Goal: Book appointment/travel/reservation

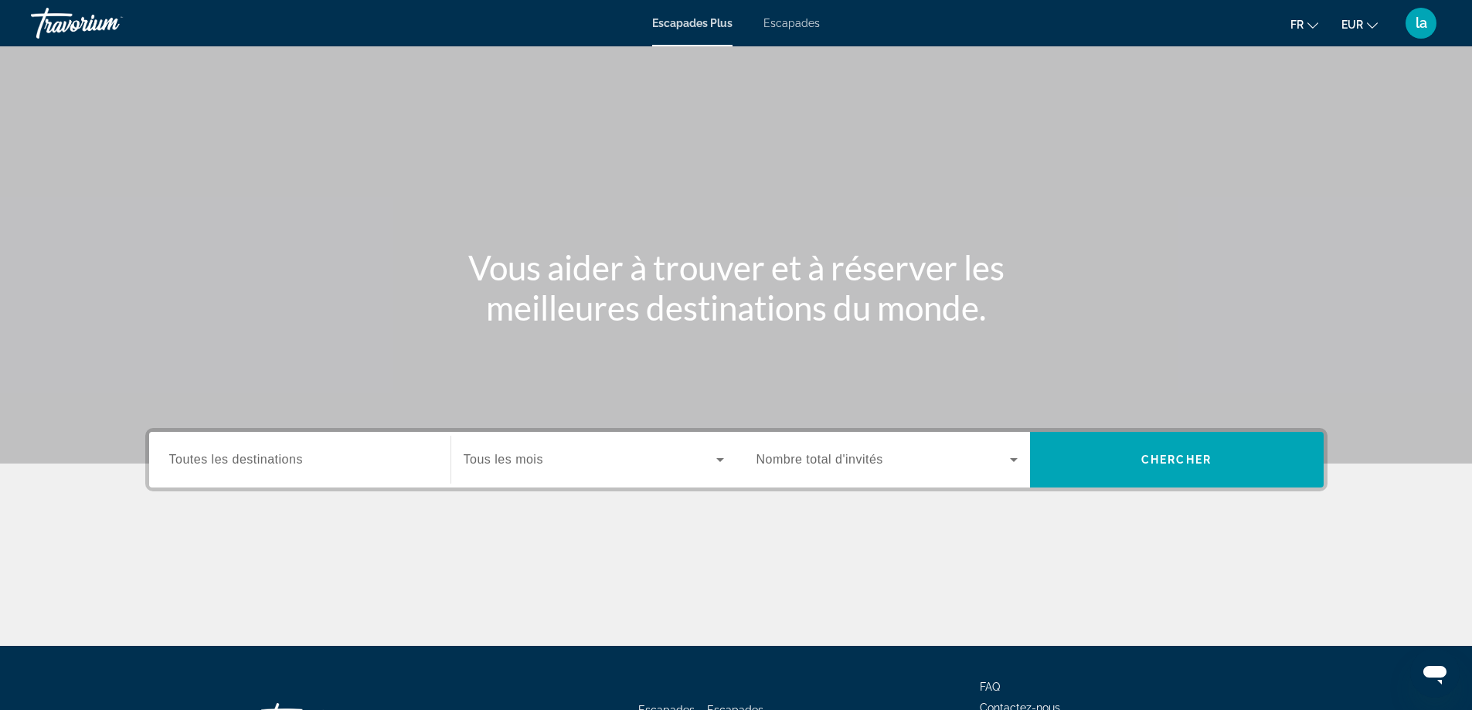
click at [260, 465] on span "Toutes les destinations" at bounding box center [236, 459] width 134 height 13
click at [260, 465] on input "Destination Toutes les destinations" at bounding box center [299, 460] width 261 height 19
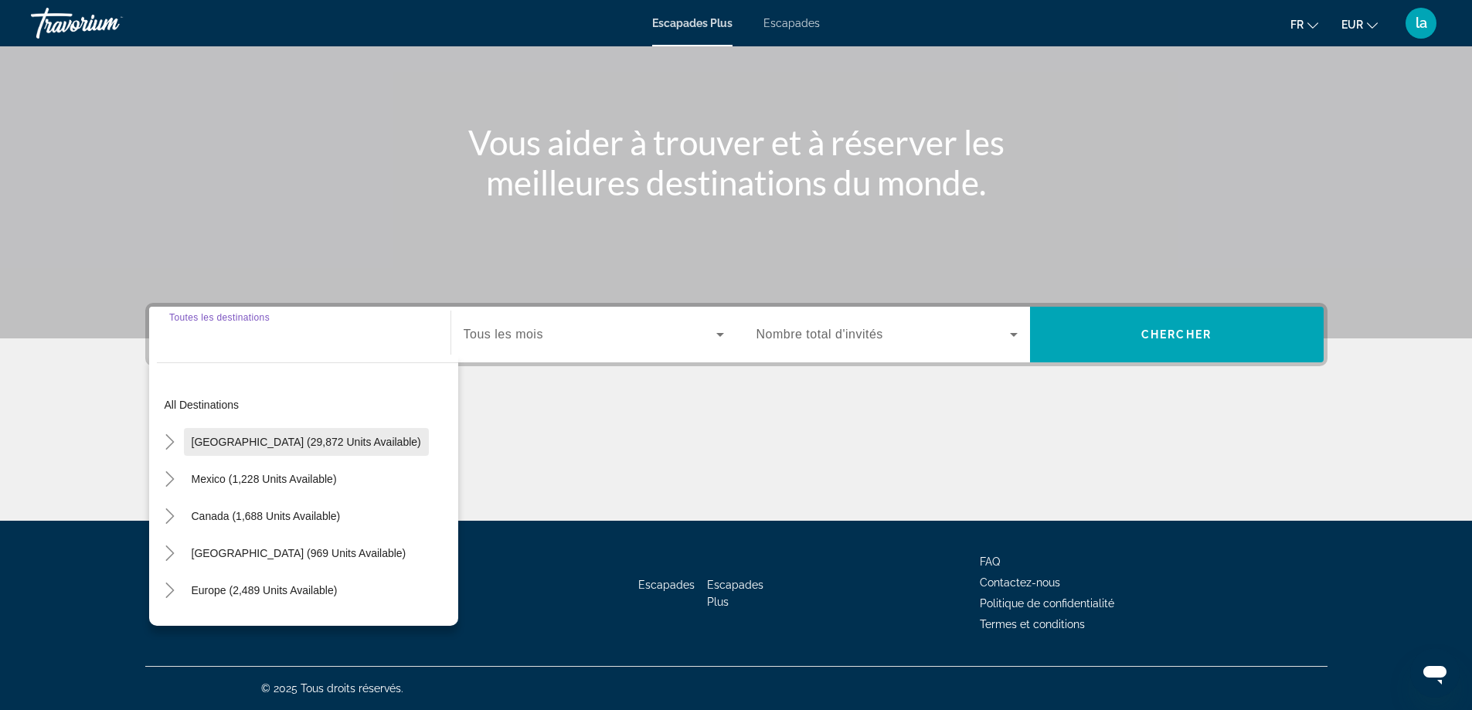
click at [262, 430] on span "Widget de recherche" at bounding box center [306, 441] width 245 height 37
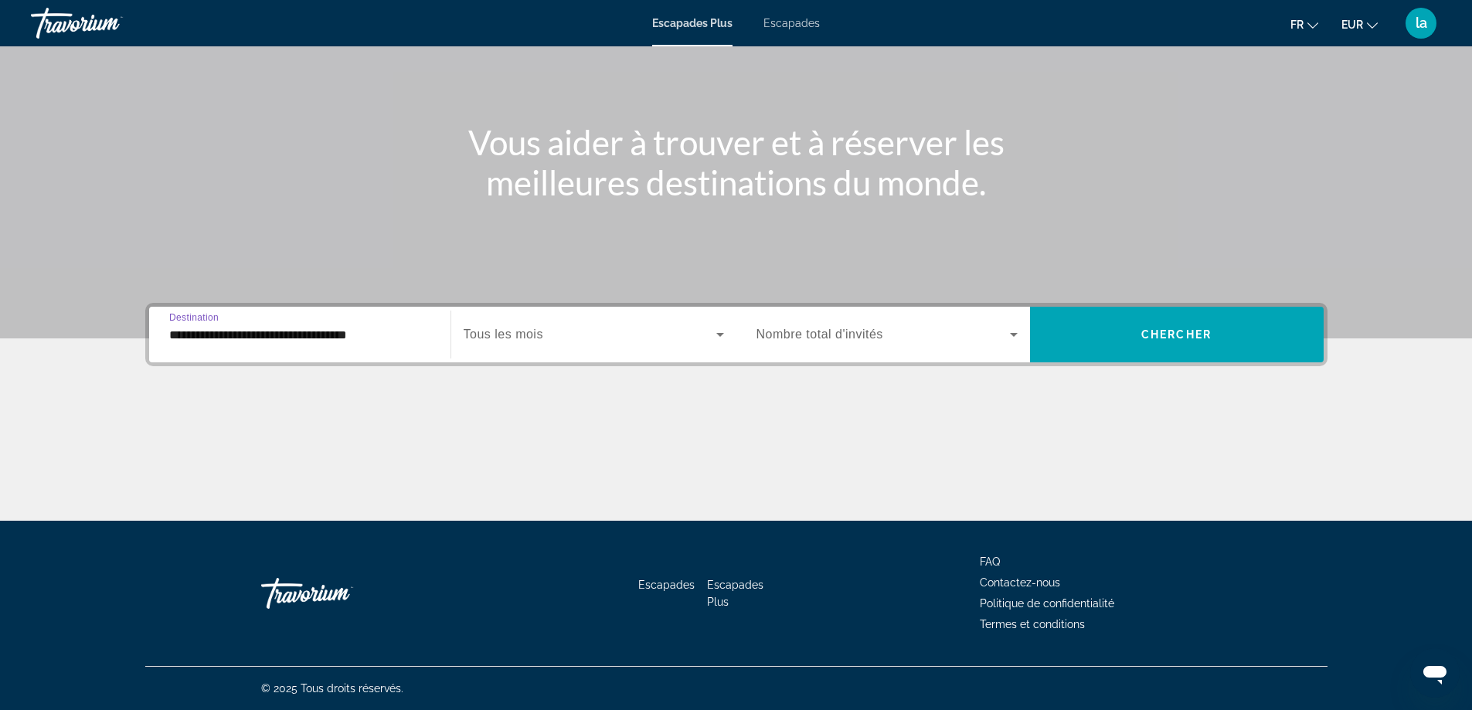
click at [224, 335] on input "**********" at bounding box center [299, 335] width 261 height 19
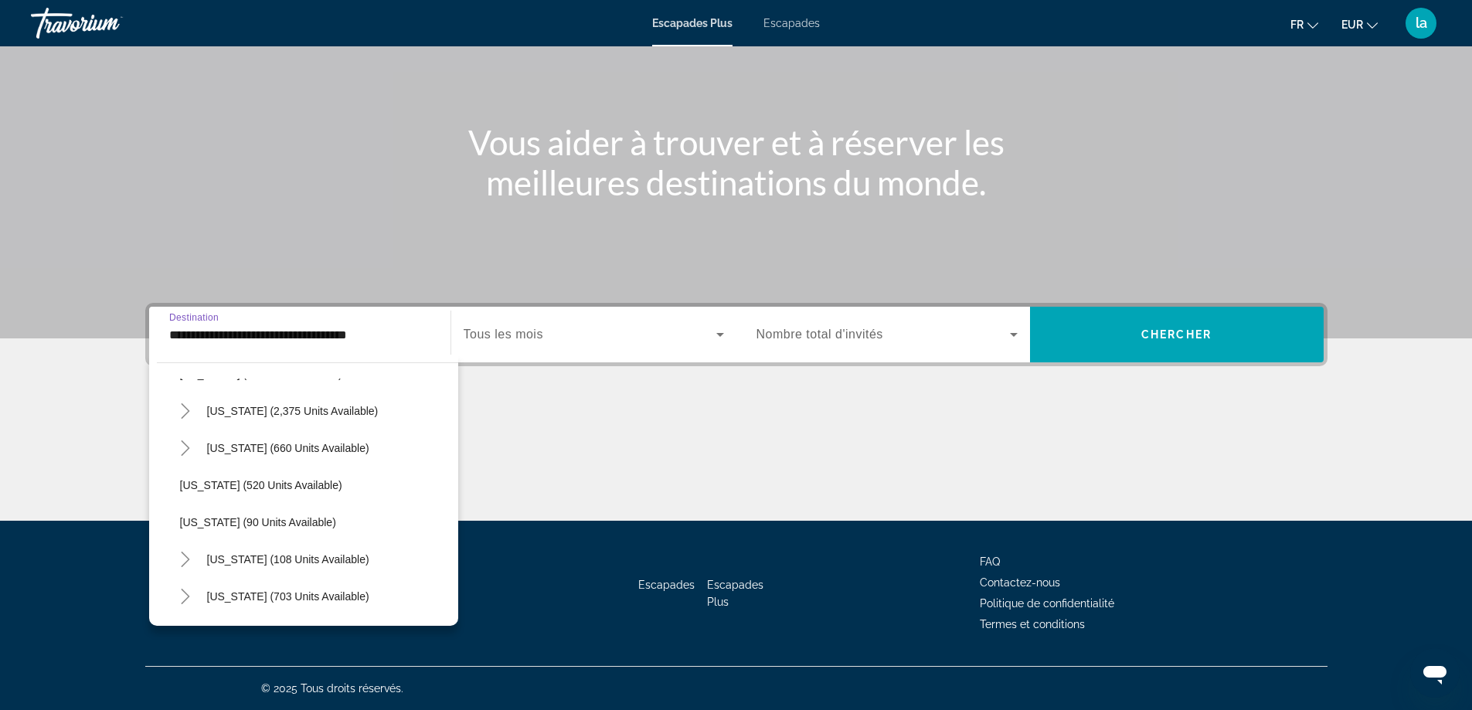
scroll to position [850, 0]
click at [274, 477] on span "New York (108 units available)" at bounding box center [288, 482] width 162 height 12
type input "**********"
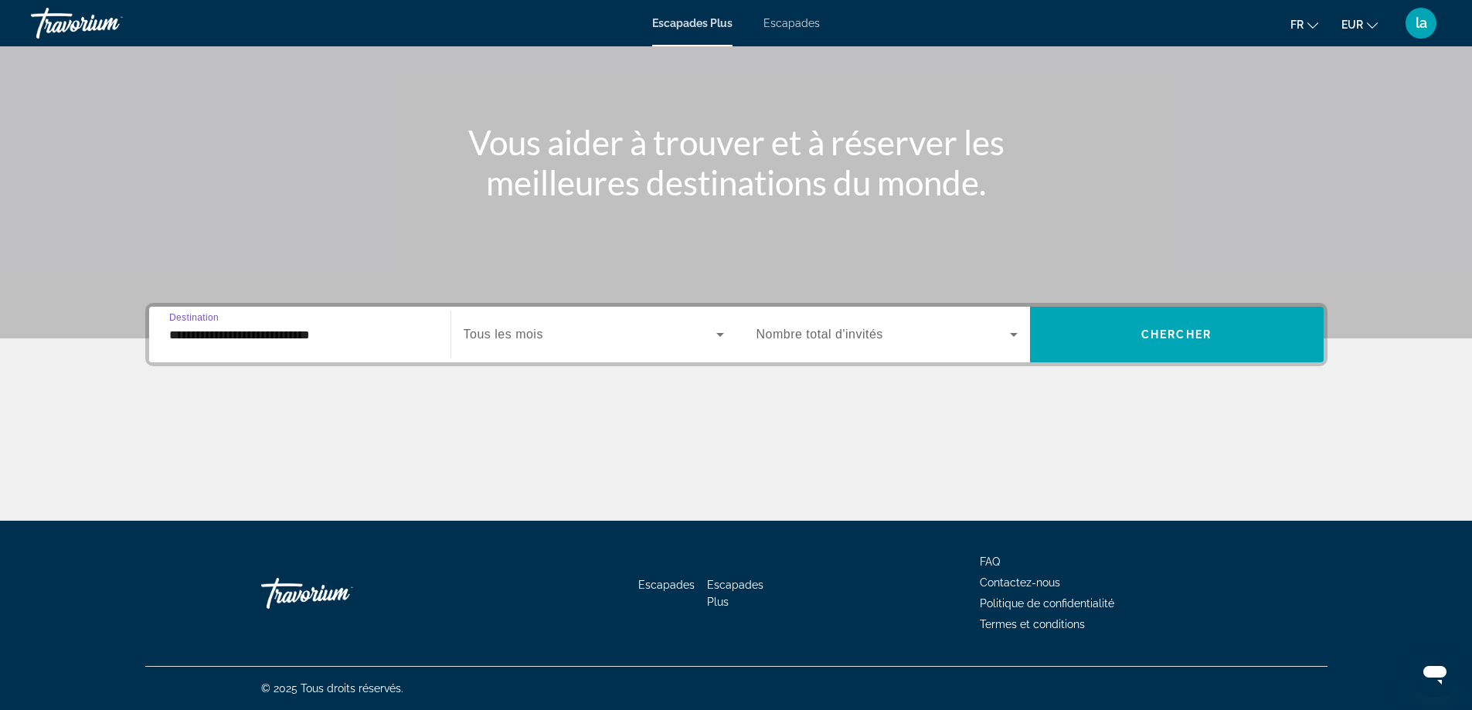
click at [716, 336] on icon "Widget de recherche" at bounding box center [720, 334] width 19 height 19
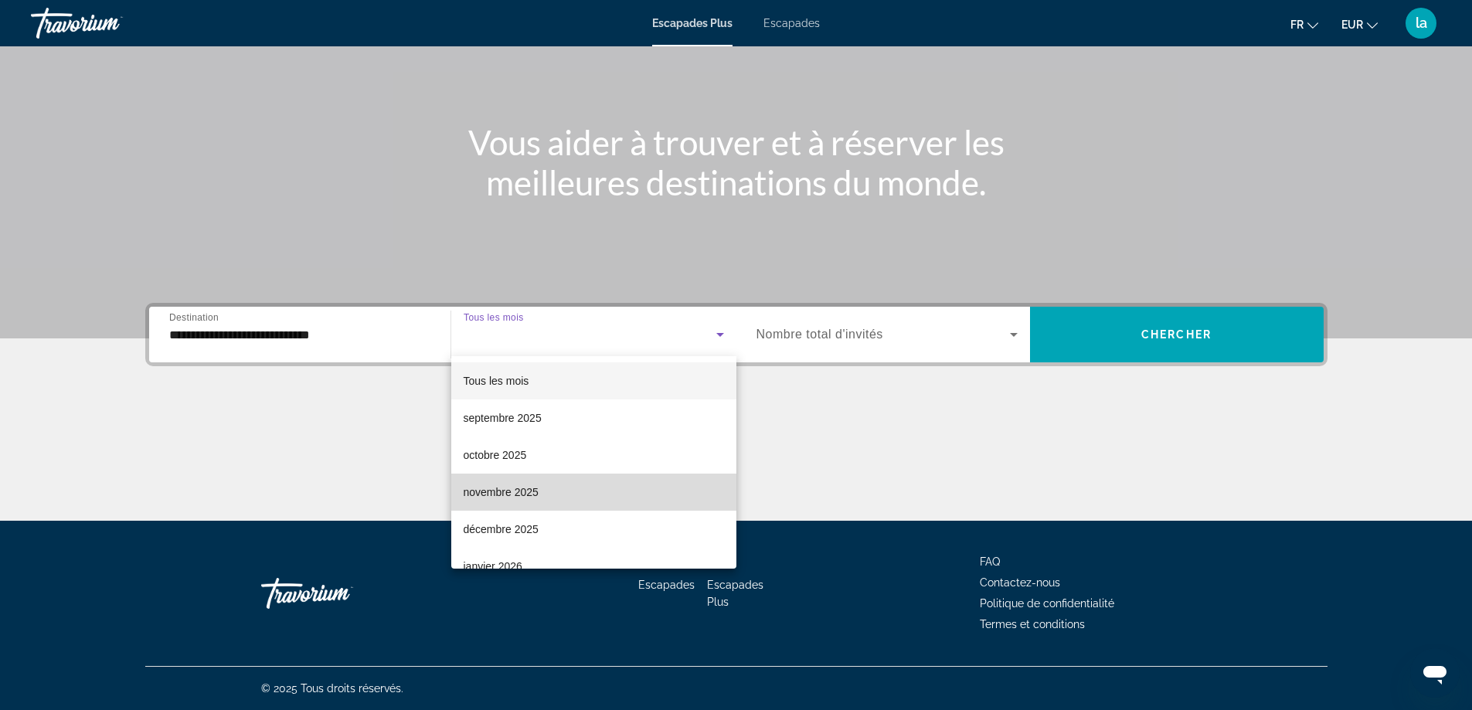
click at [612, 489] on mat-option "novembre 2025" at bounding box center [593, 492] width 285 height 37
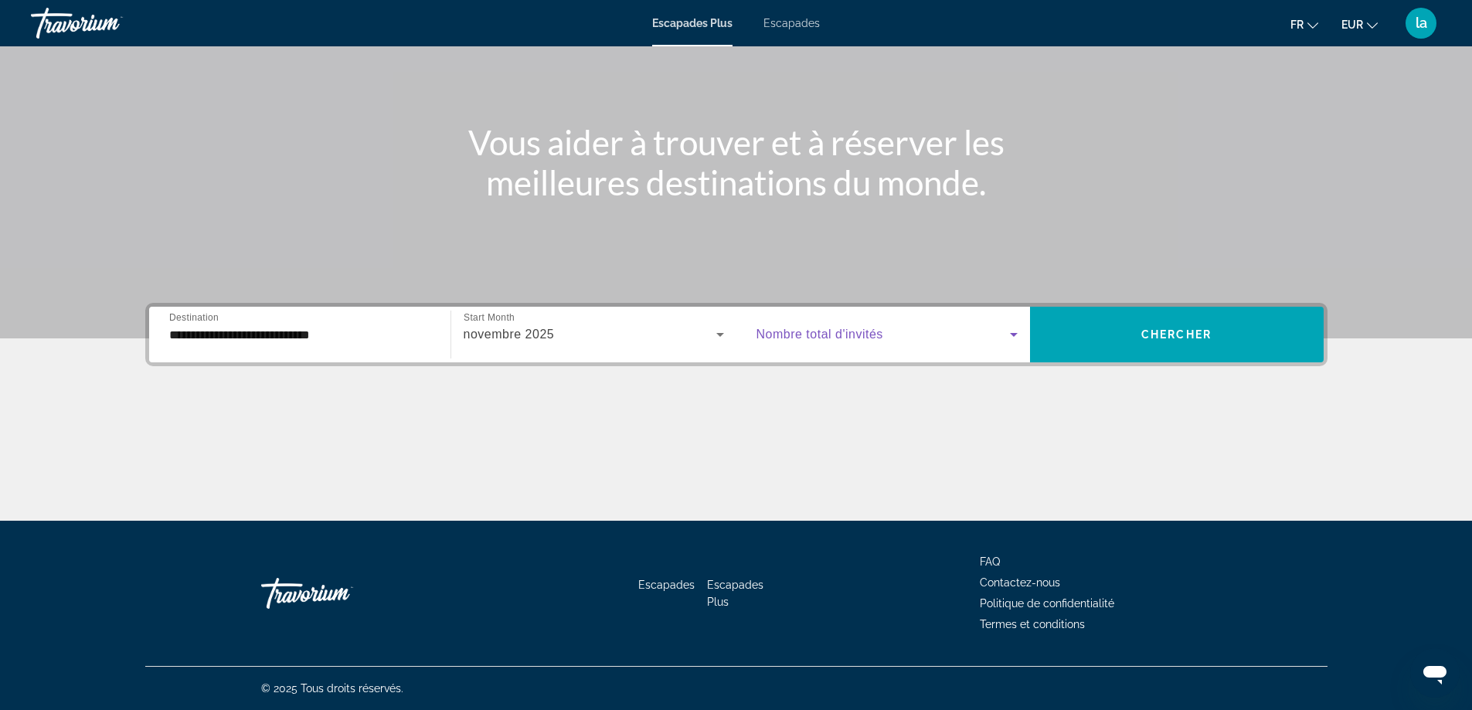
click at [1015, 331] on icon "Widget de recherche" at bounding box center [1013, 334] width 19 height 19
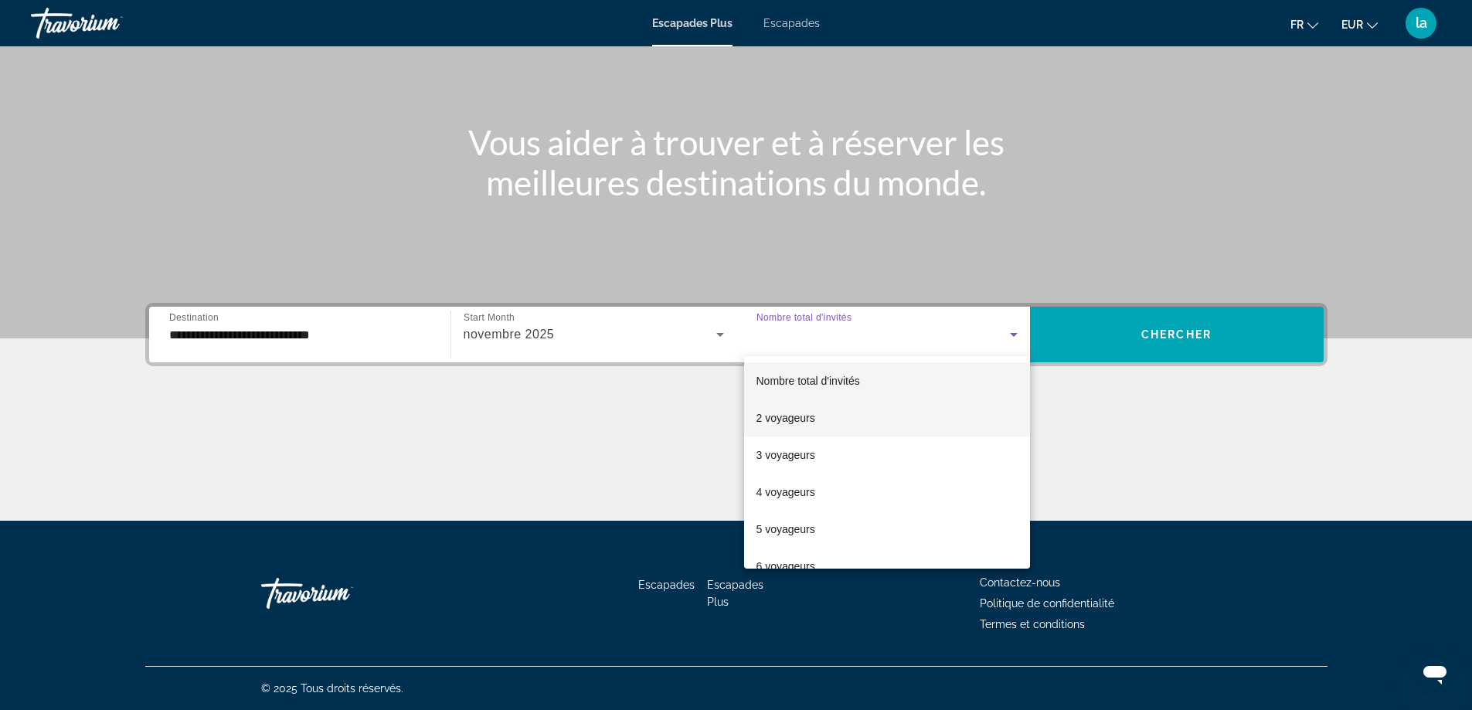
click at [917, 408] on mat-option "2 voyageurs" at bounding box center [887, 417] width 286 height 37
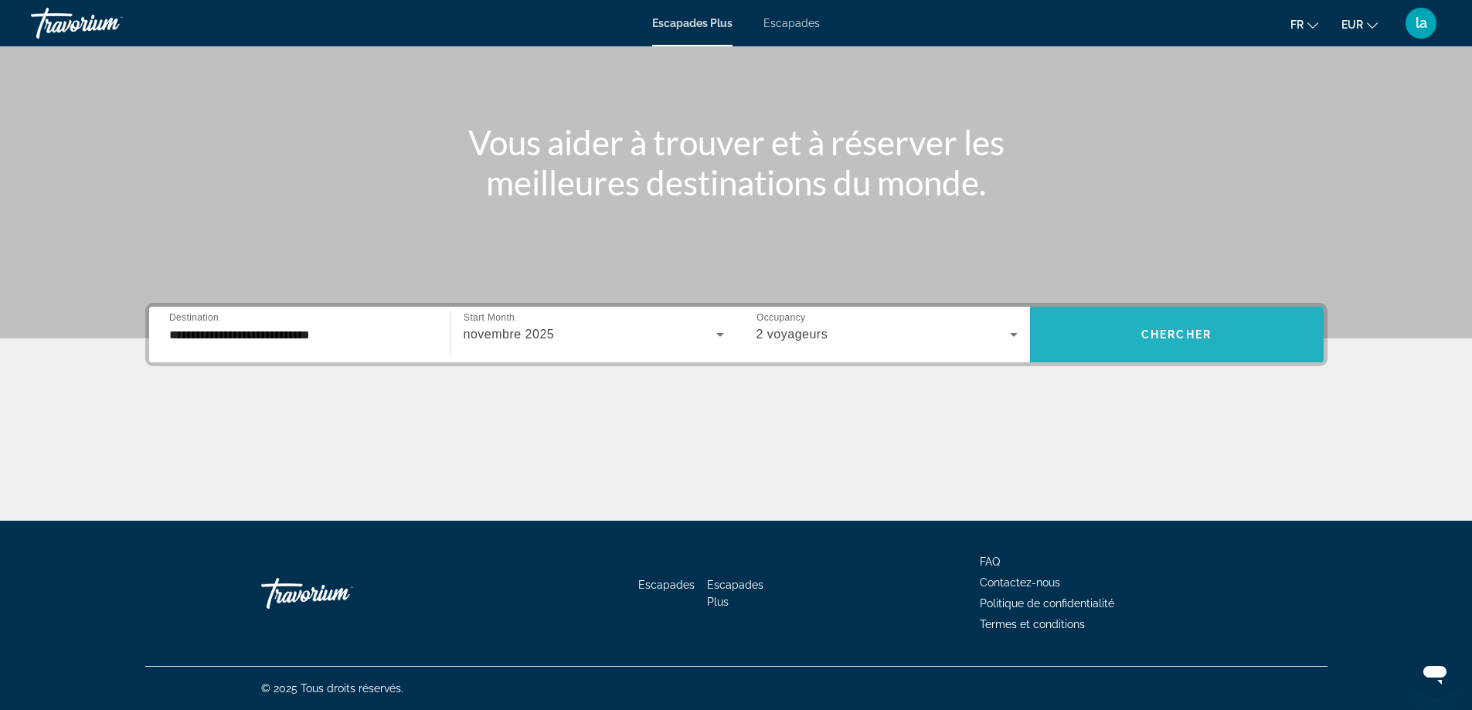
click at [1124, 340] on span "Widget de recherche" at bounding box center [1177, 334] width 294 height 37
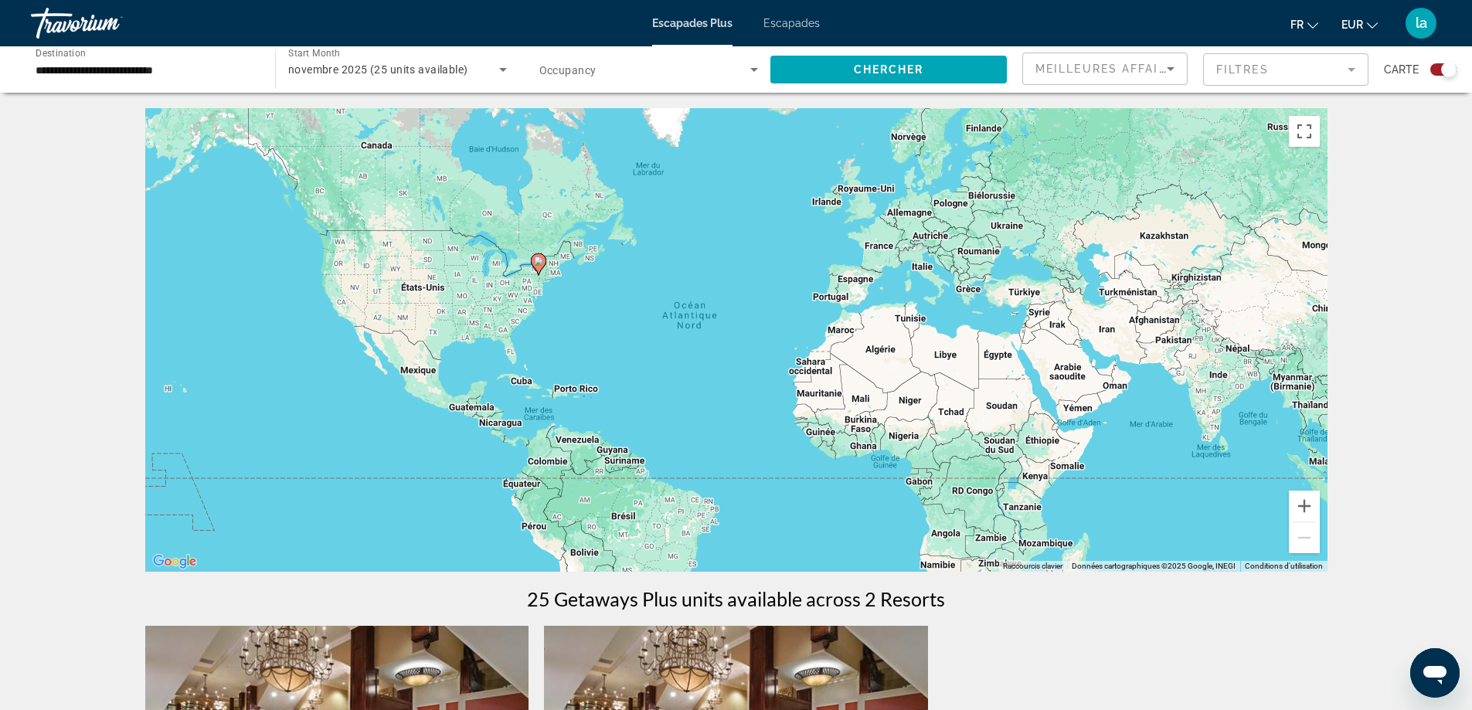
click at [1269, 66] on mat-form-field "Filtres" at bounding box center [1285, 69] width 165 height 32
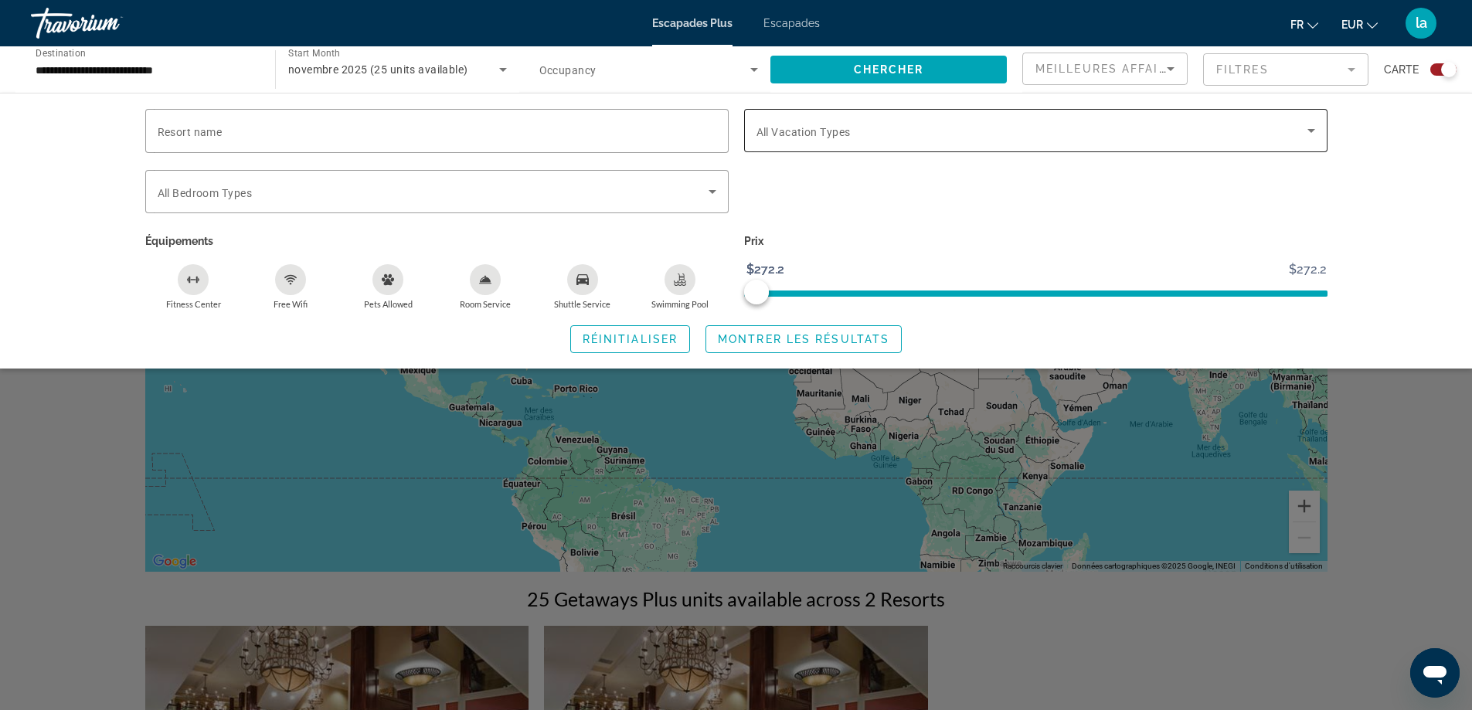
click at [849, 124] on span "Search widget" at bounding box center [1031, 130] width 551 height 19
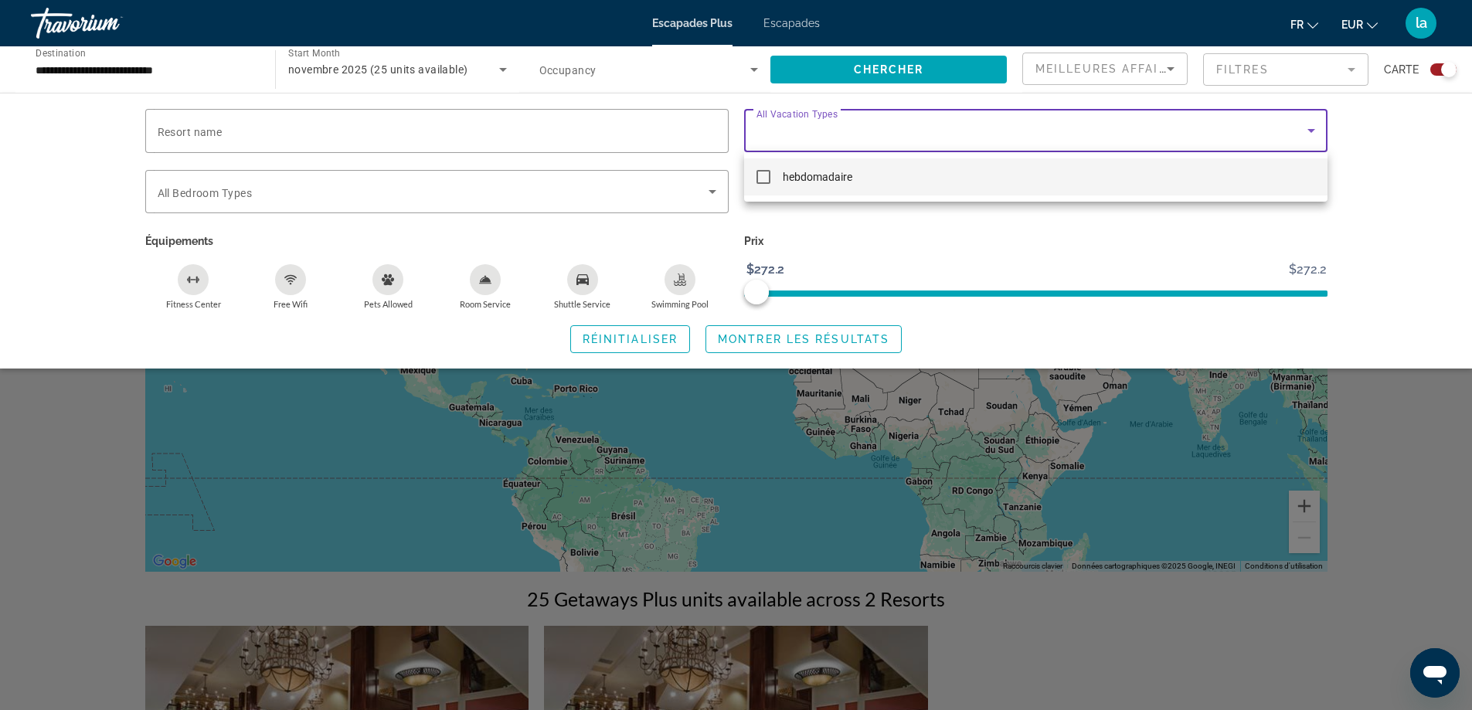
click at [1305, 127] on div at bounding box center [736, 355] width 1472 height 710
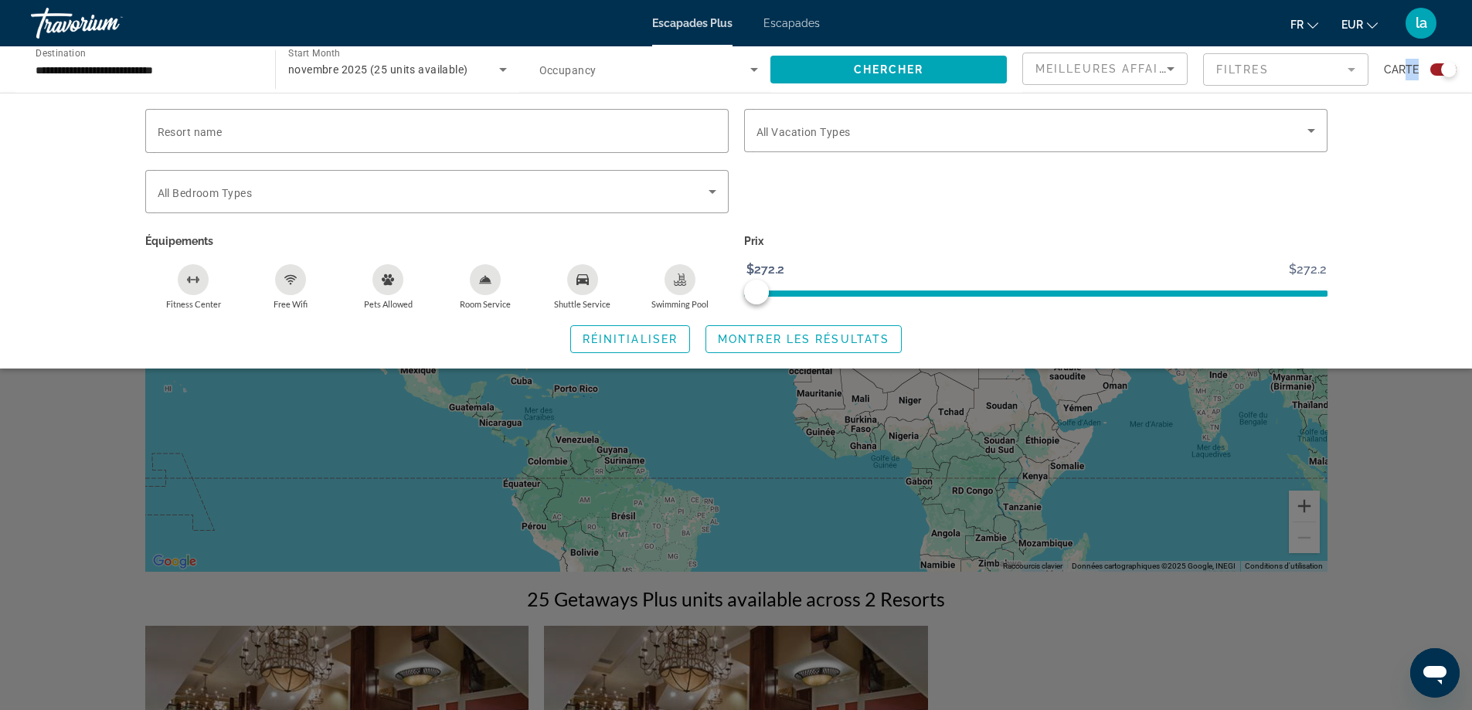
drag, startPoint x: 1438, startPoint y: 70, endPoint x: 1405, endPoint y: 79, distance: 34.5
click at [1405, 79] on div "Carte" at bounding box center [1420, 70] width 73 height 34
click at [1431, 68] on div "Search widget" at bounding box center [1443, 69] width 26 height 12
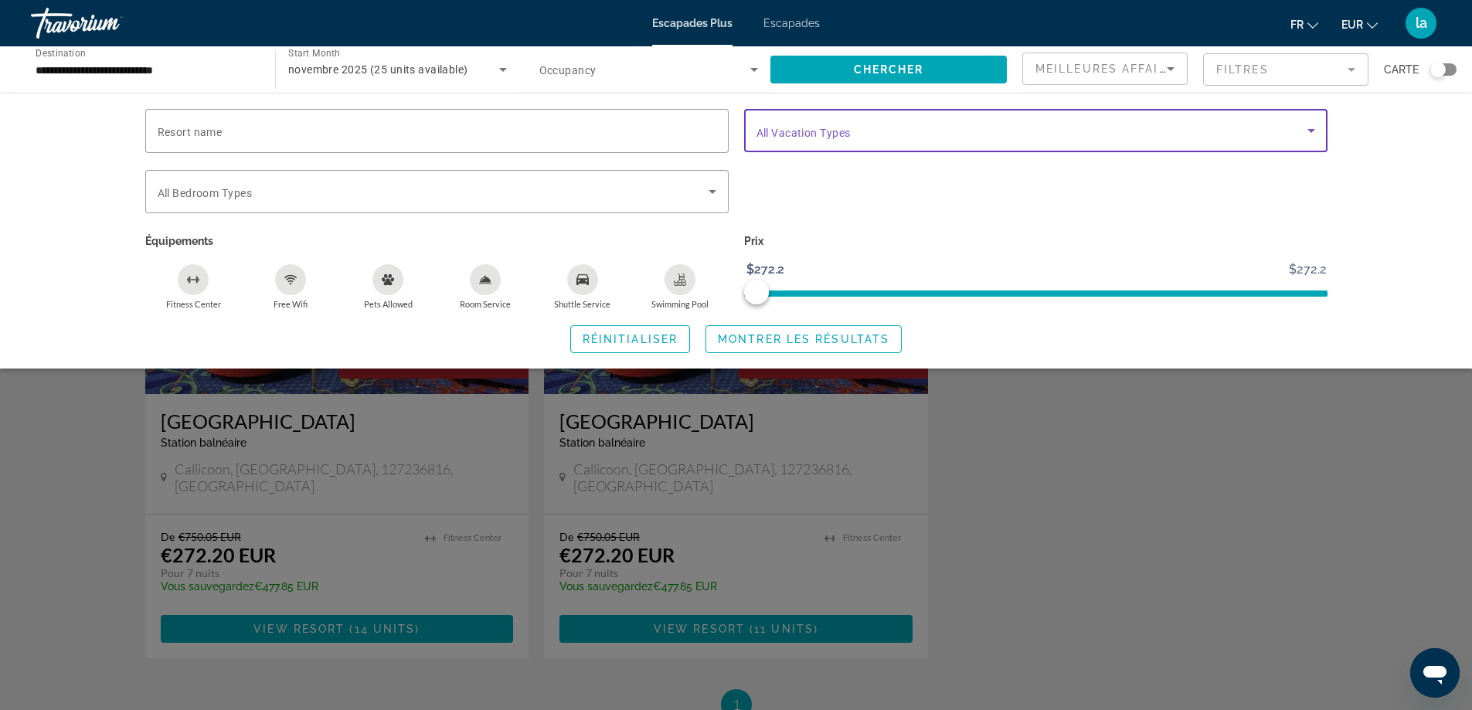
click at [899, 133] on span "Search widget" at bounding box center [1031, 130] width 551 height 19
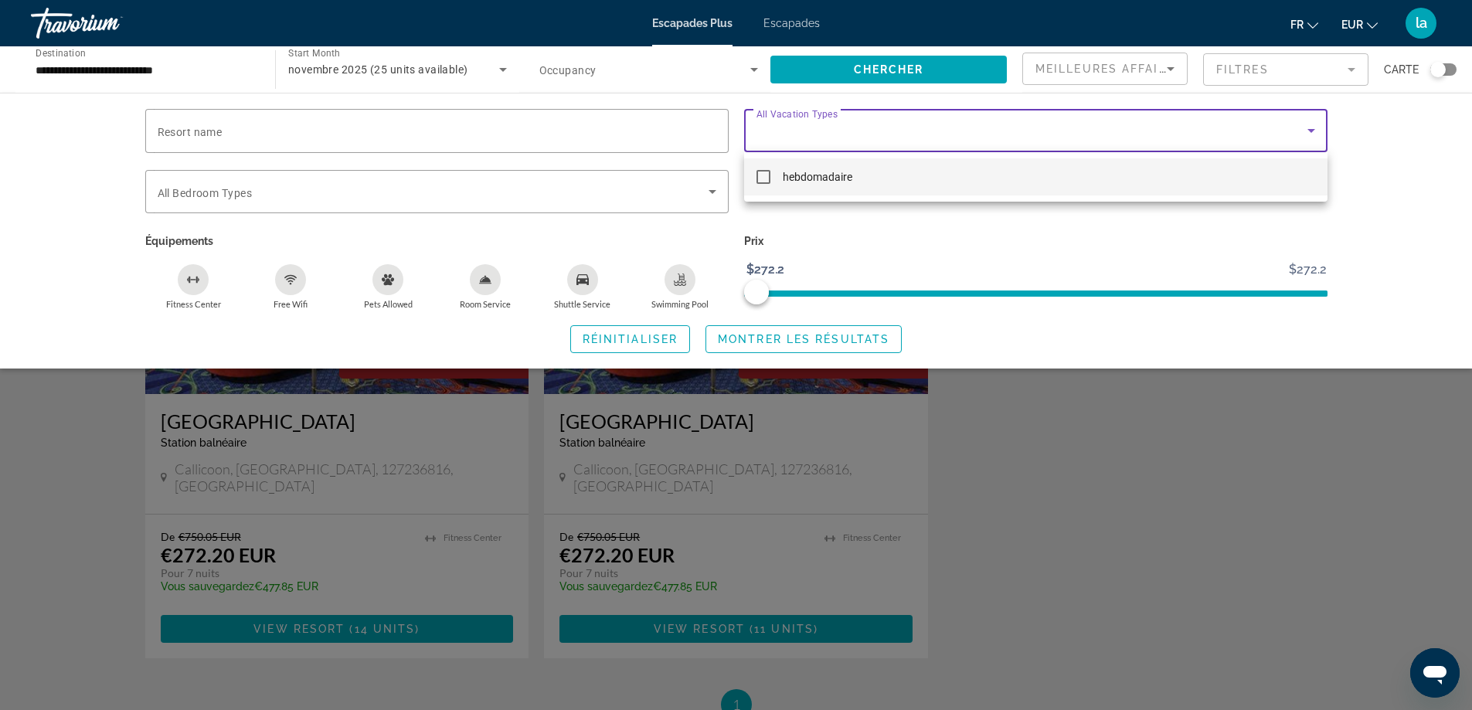
click at [222, 189] on div at bounding box center [736, 355] width 1472 height 710
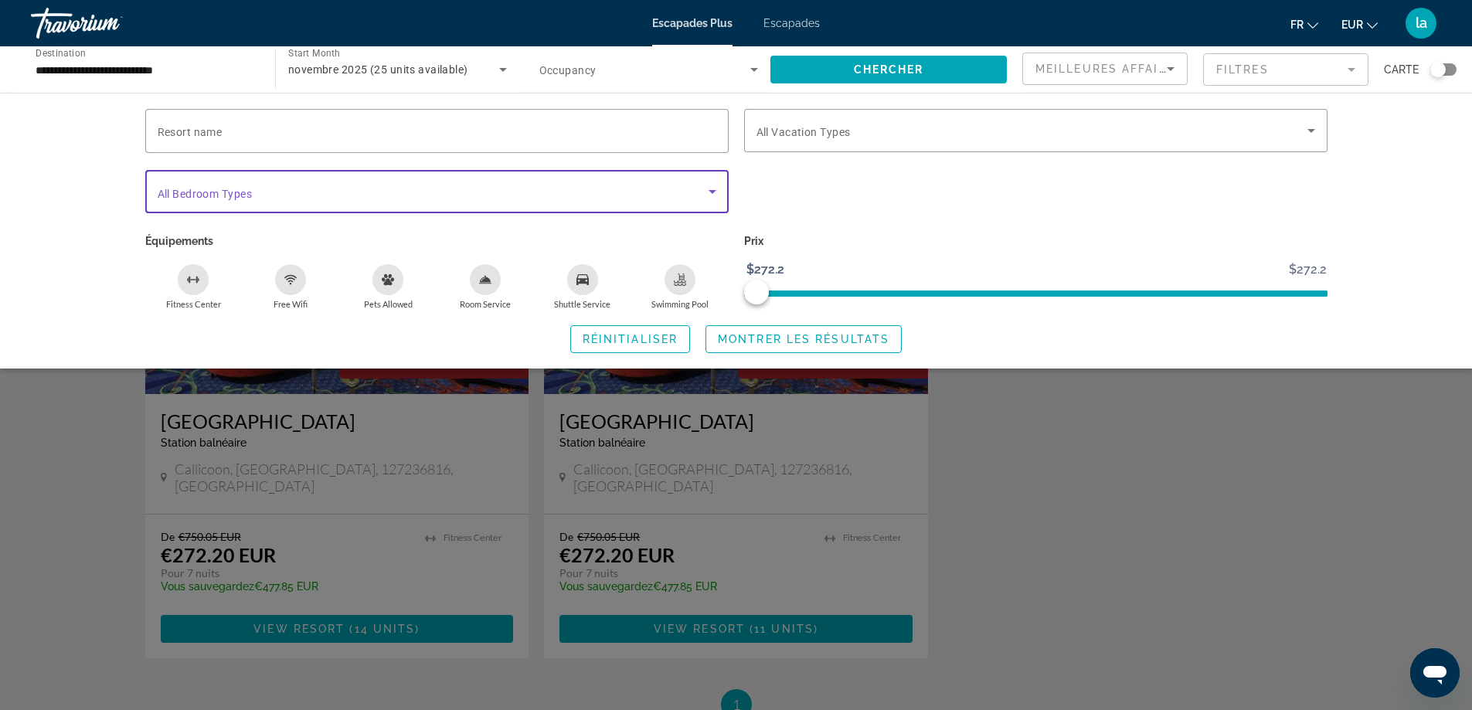
click at [450, 193] on span "Search widget" at bounding box center [433, 191] width 551 height 19
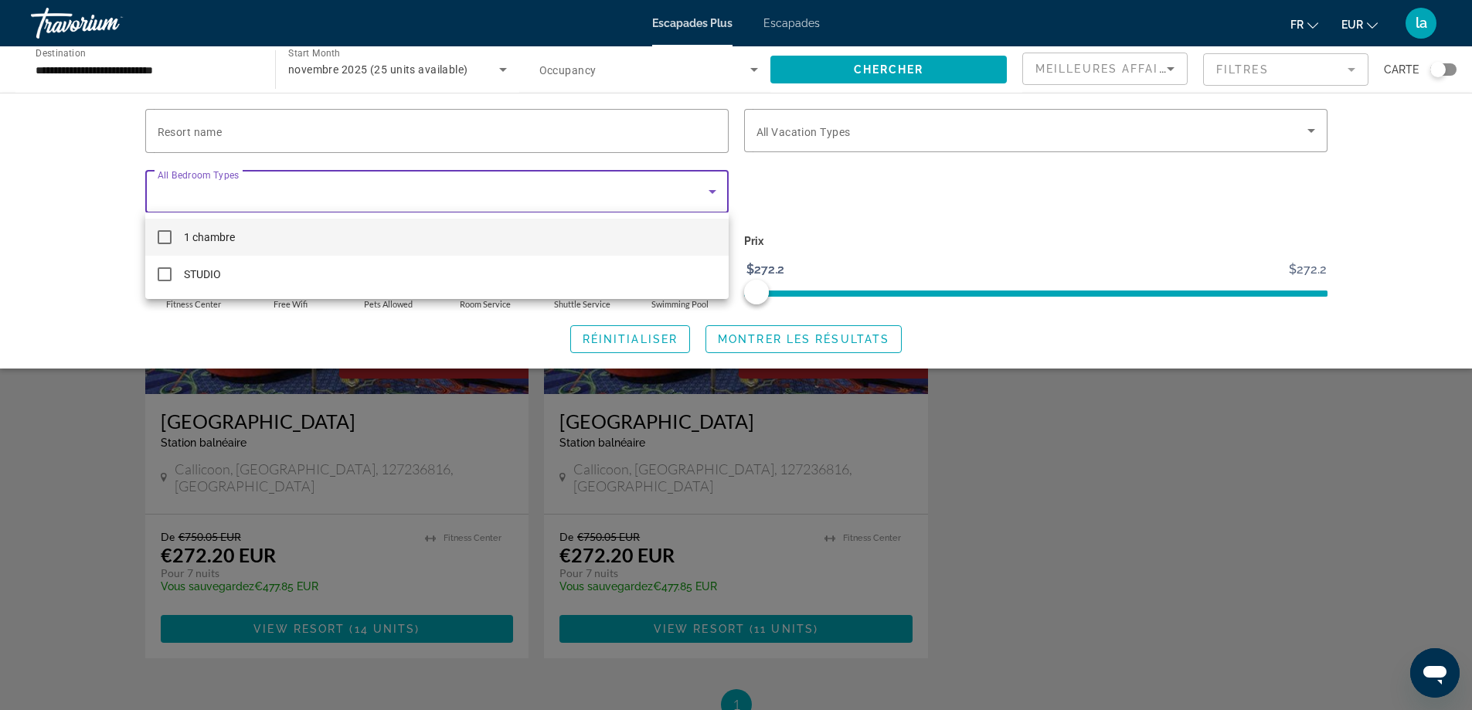
drag, startPoint x: 750, startPoint y: 291, endPoint x: 1114, endPoint y: 297, distance: 364.0
click at [1046, 304] on div at bounding box center [736, 355] width 1472 height 710
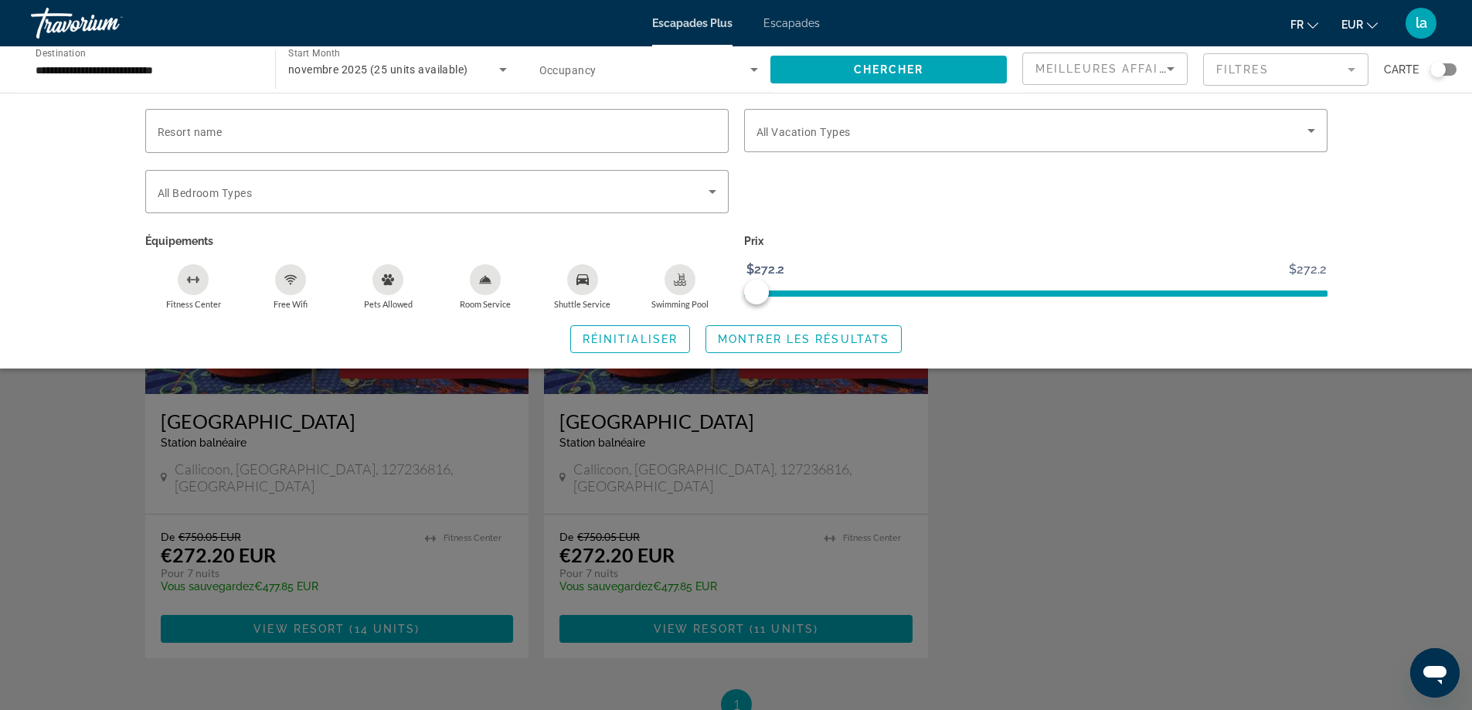
click at [78, 280] on div "Resort name Vacation Types All Vacation Types Bedroom Types All Bedroom Types É…" at bounding box center [736, 231] width 1472 height 276
click at [107, 578] on div "Search widget" at bounding box center [736, 471] width 1472 height 478
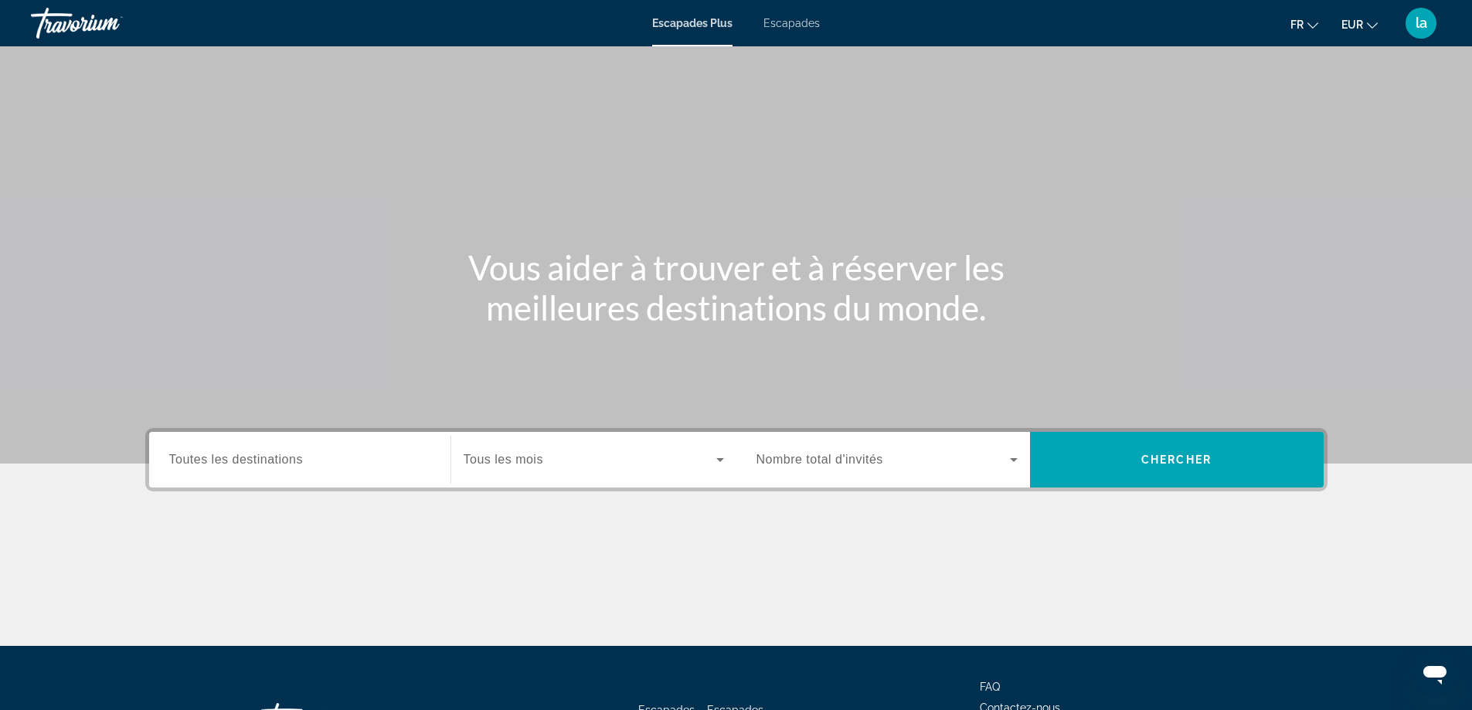
click at [800, 25] on font "Escapades" at bounding box center [791, 23] width 56 height 12
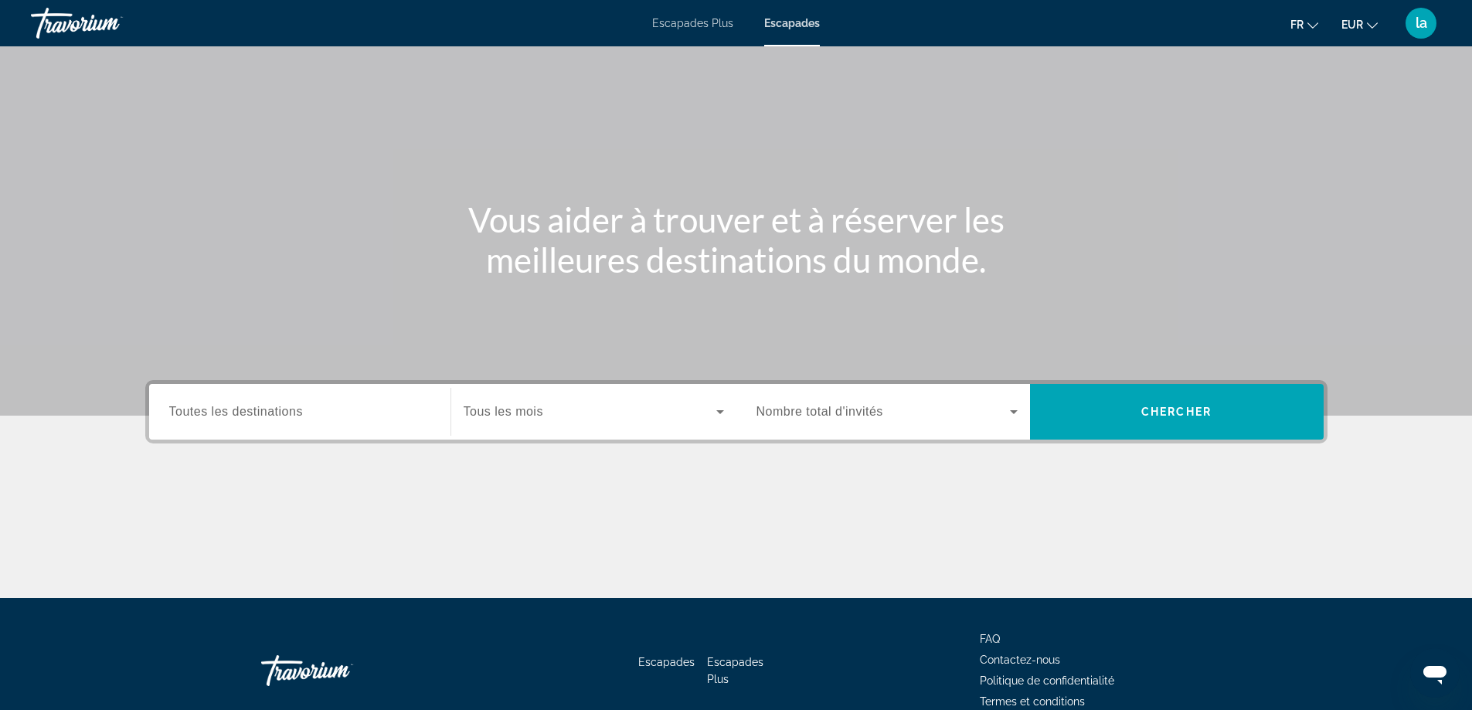
click at [289, 413] on span "Toutes les destinations" at bounding box center [236, 411] width 134 height 13
click at [289, 413] on input "Destination Toutes les destinations" at bounding box center [299, 412] width 261 height 19
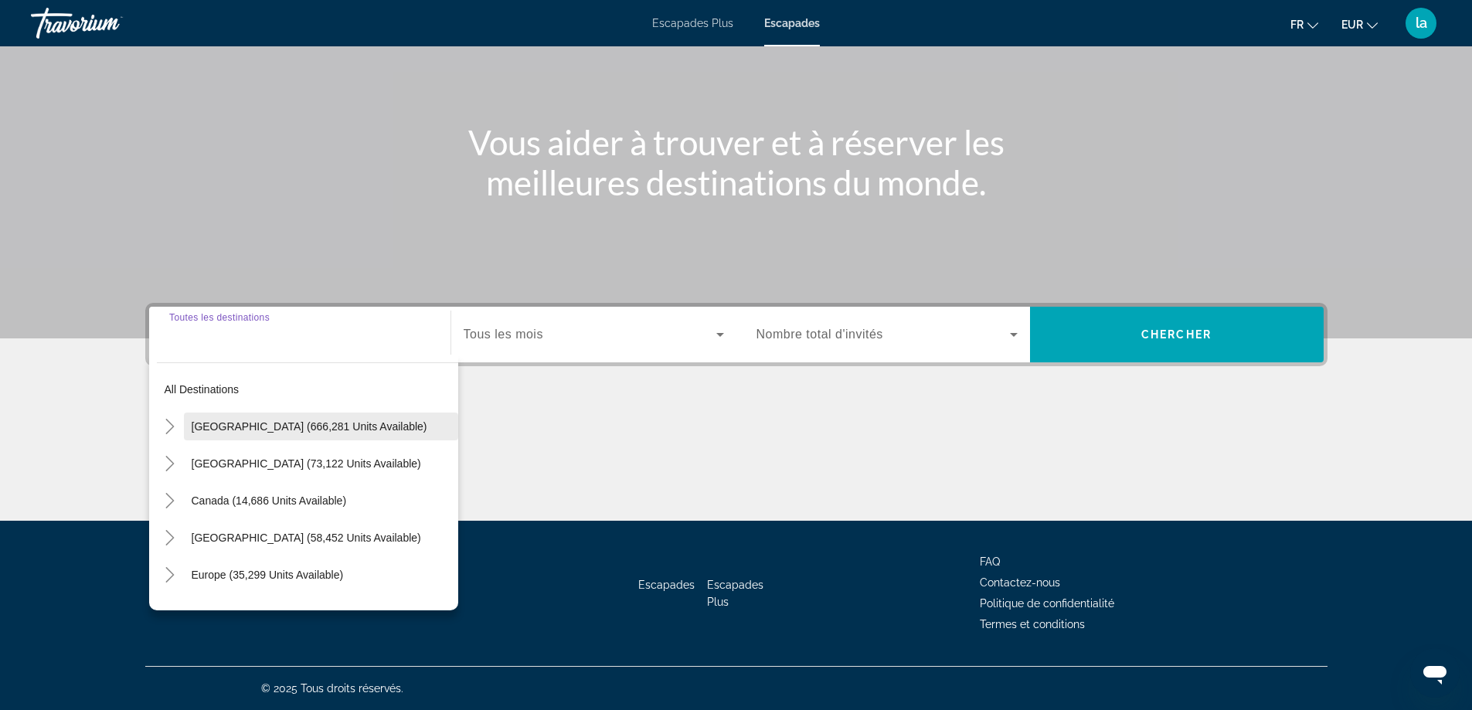
click at [293, 413] on span "Search widget" at bounding box center [321, 426] width 274 height 37
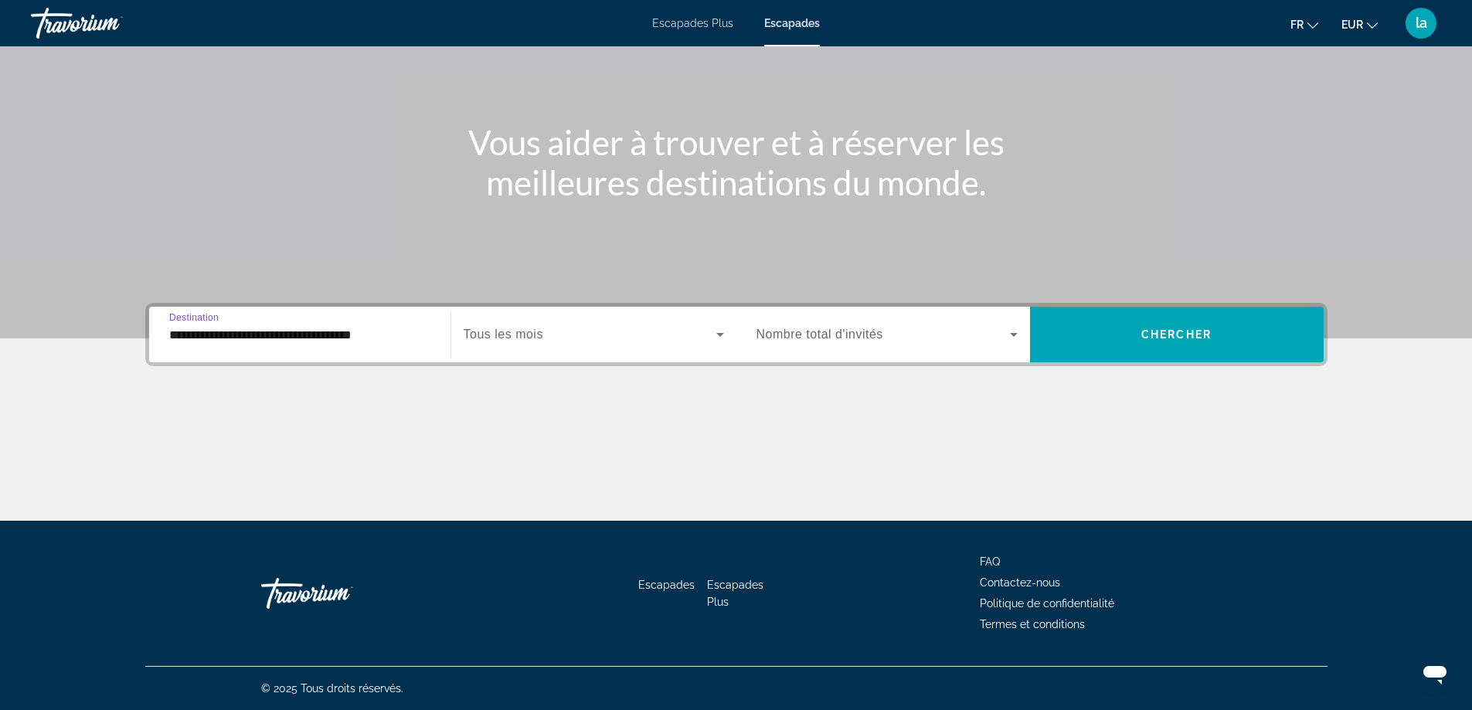
click at [277, 338] on input "**********" at bounding box center [299, 335] width 261 height 19
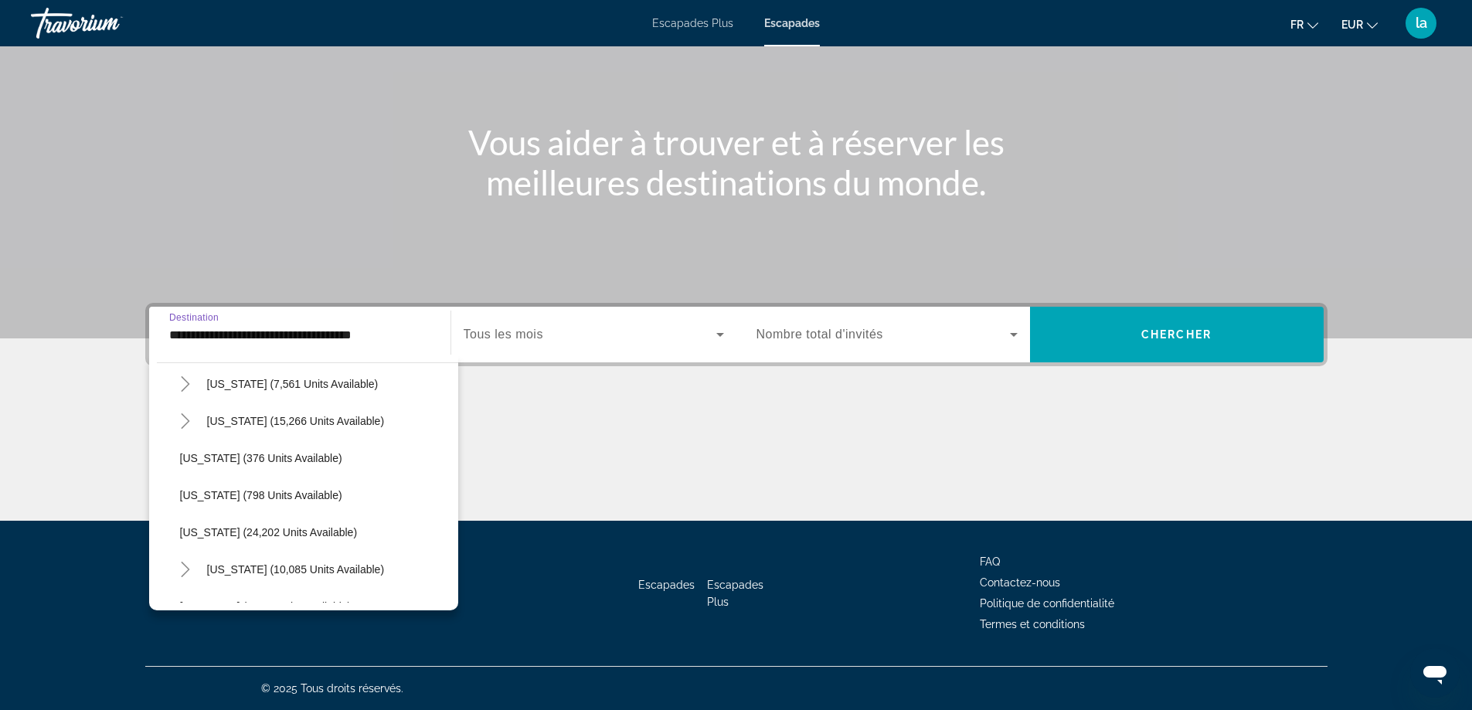
scroll to position [1082, 0]
click at [282, 390] on span "Search widget" at bounding box center [328, 383] width 259 height 37
type input "**********"
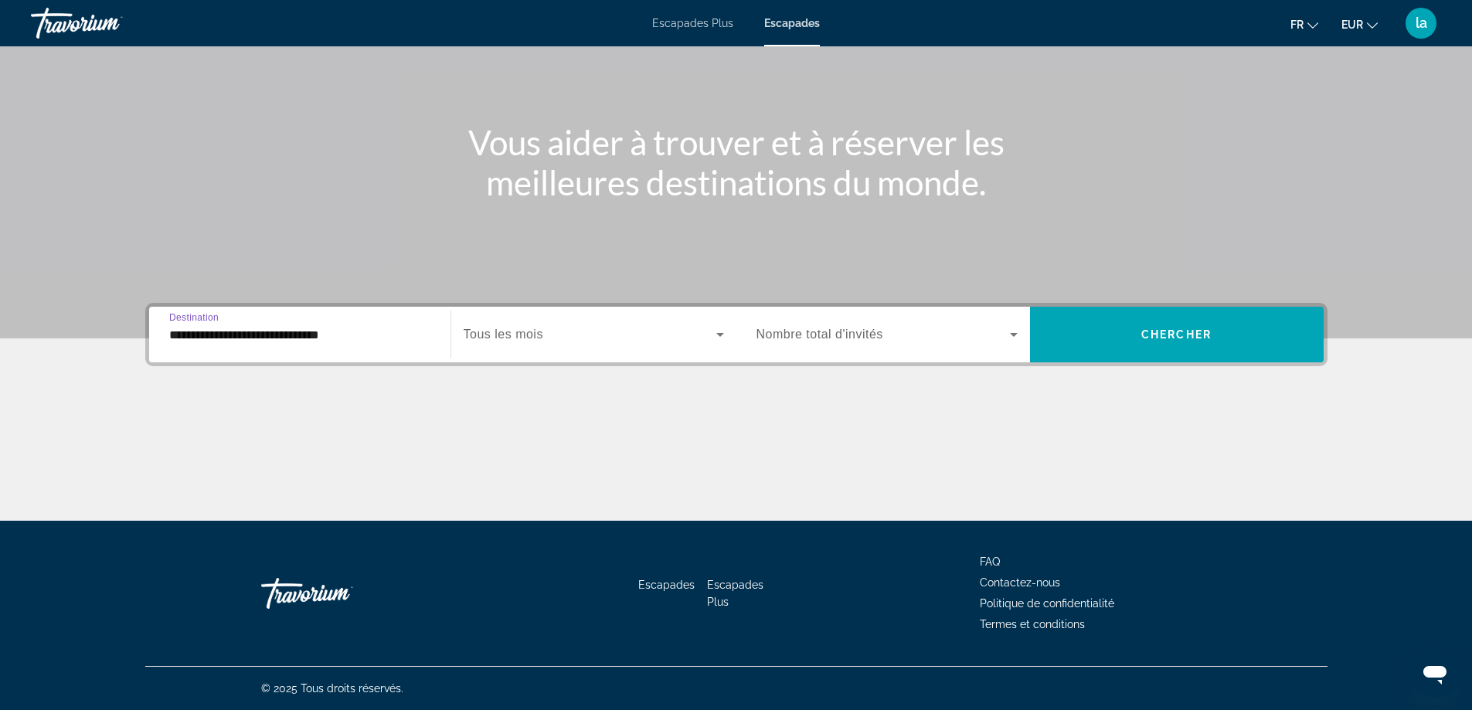
click at [719, 334] on icon "Search widget" at bounding box center [720, 335] width 8 height 4
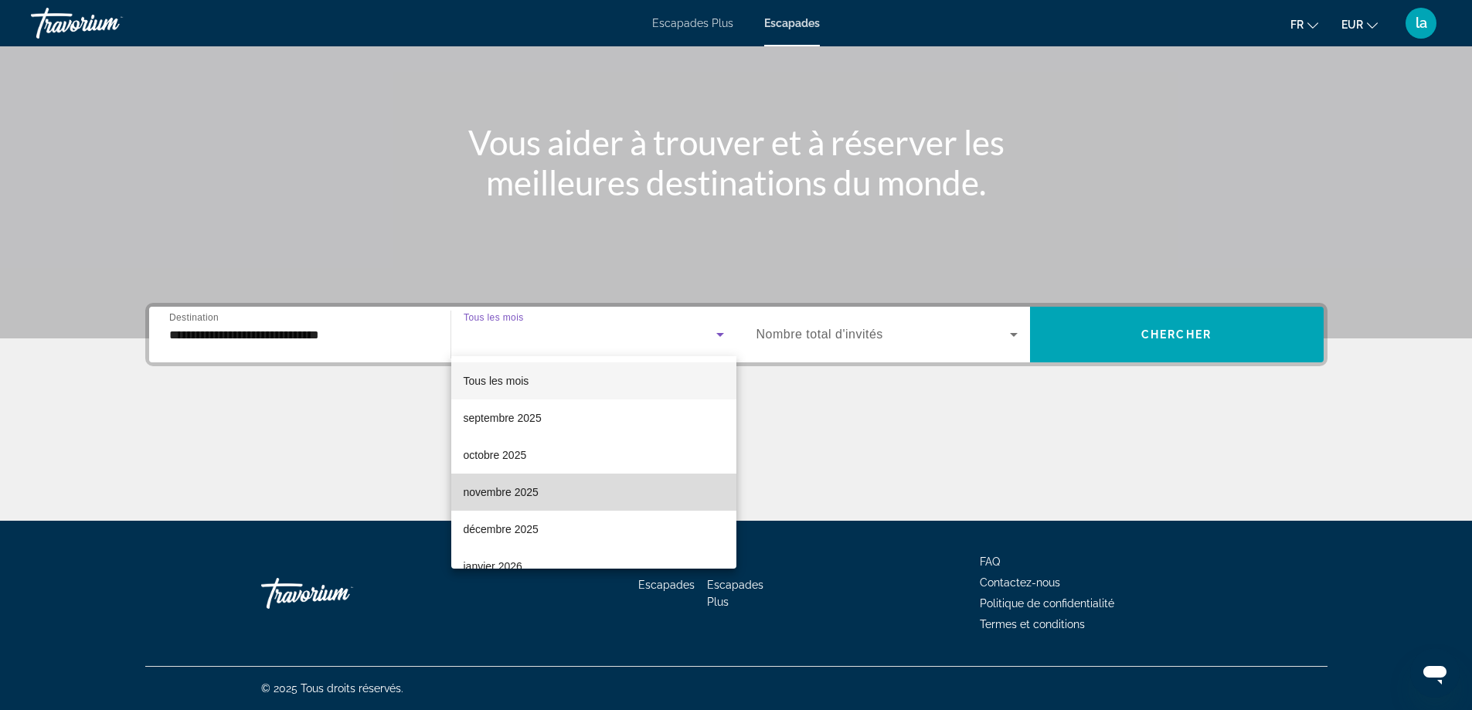
click at [638, 495] on mat-option "novembre 2025" at bounding box center [593, 492] width 285 height 37
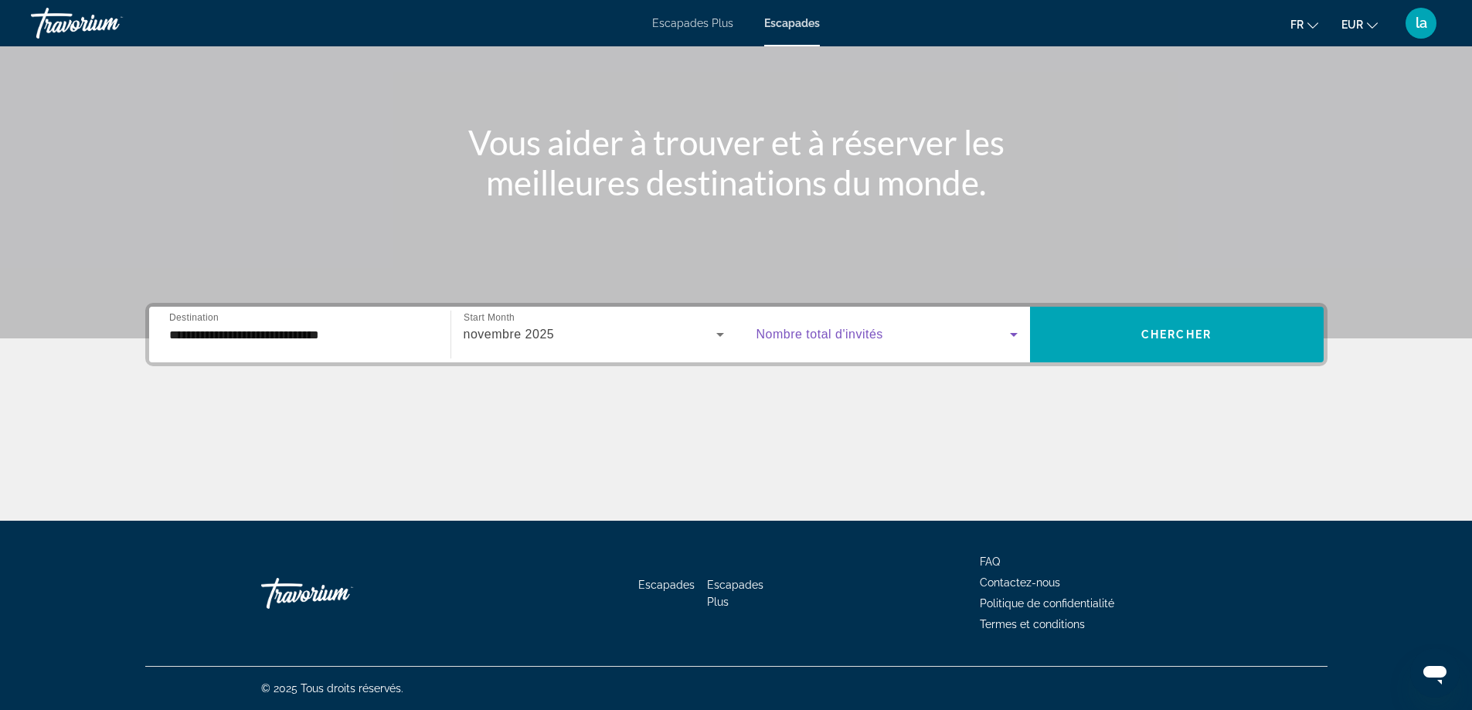
click at [1016, 338] on icon "Search widget" at bounding box center [1013, 334] width 19 height 19
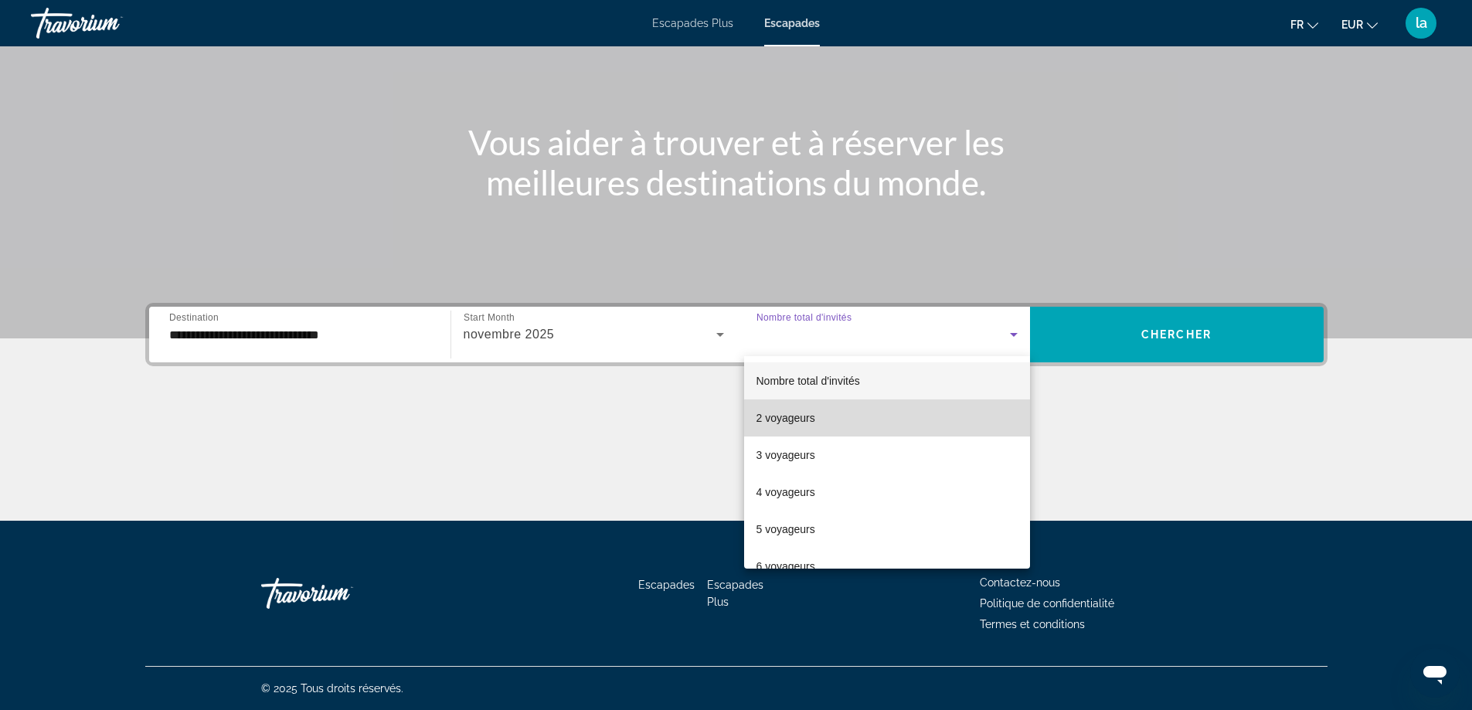
click at [940, 423] on mat-option "2 voyageurs" at bounding box center [887, 417] width 286 height 37
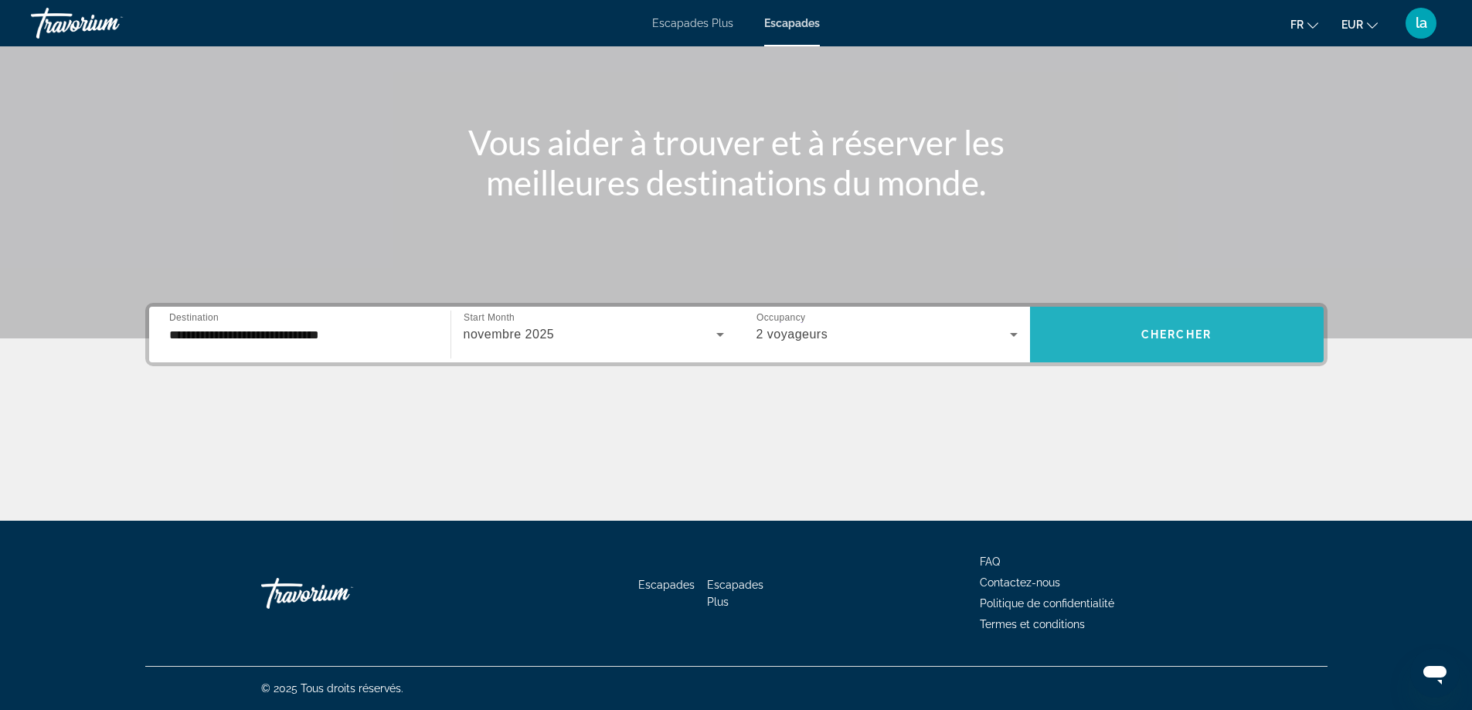
click at [1184, 333] on span "Chercher" at bounding box center [1176, 334] width 70 height 12
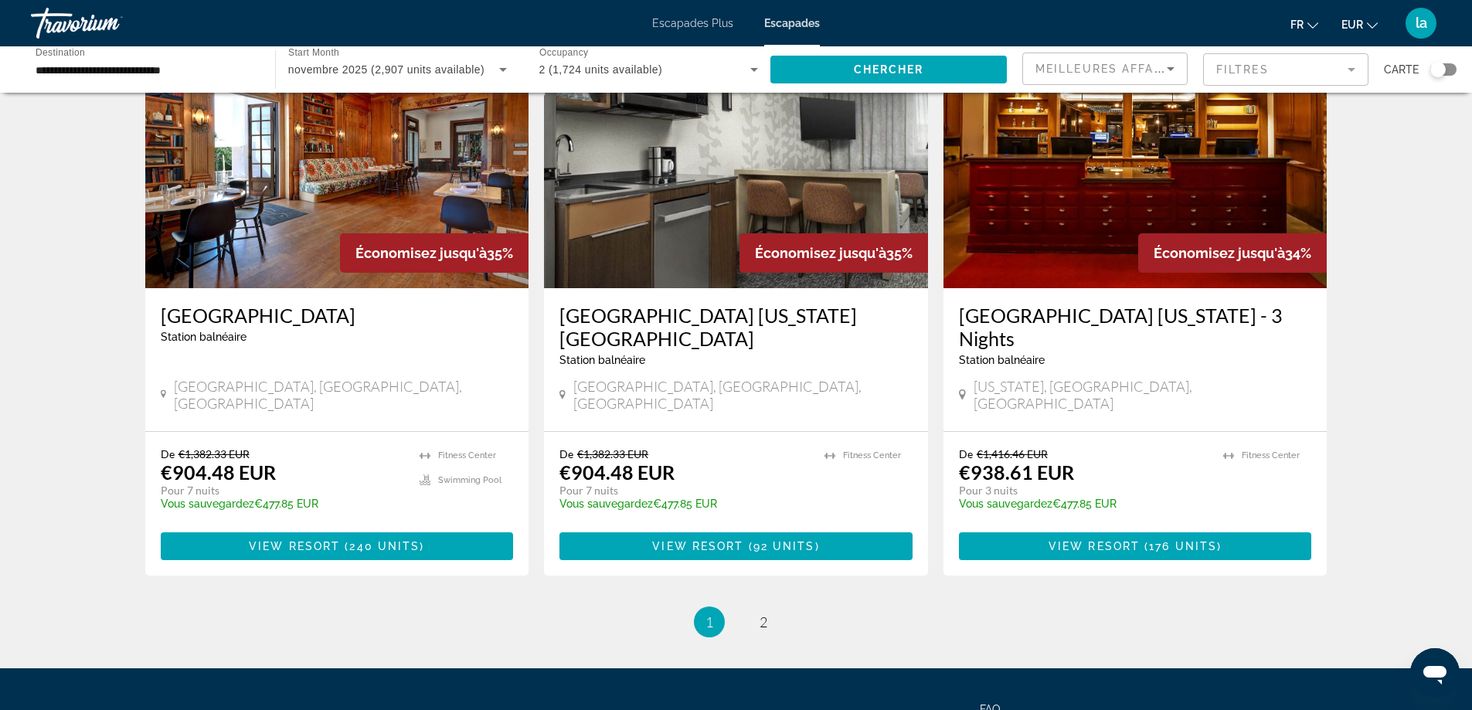
scroll to position [1836, 0]
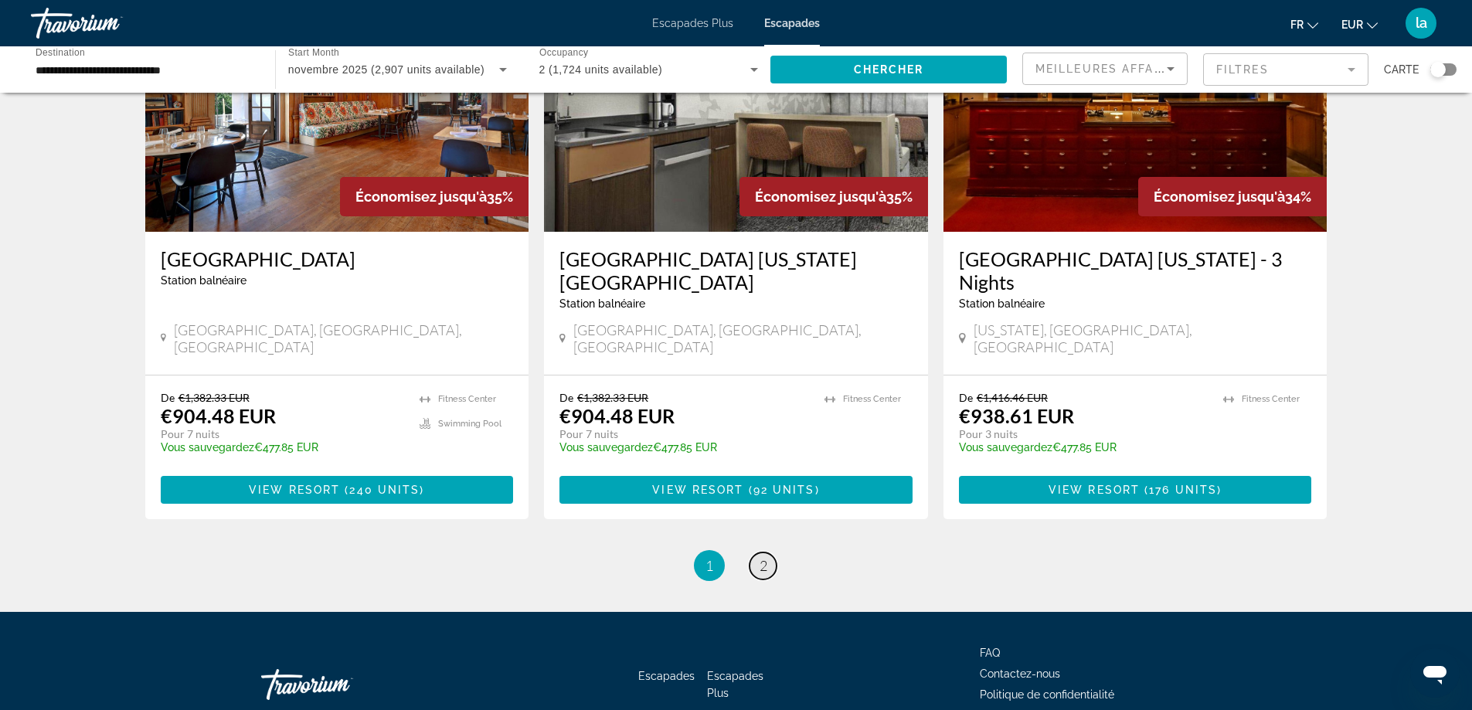
click at [763, 557] on span "2" at bounding box center [764, 565] width 8 height 17
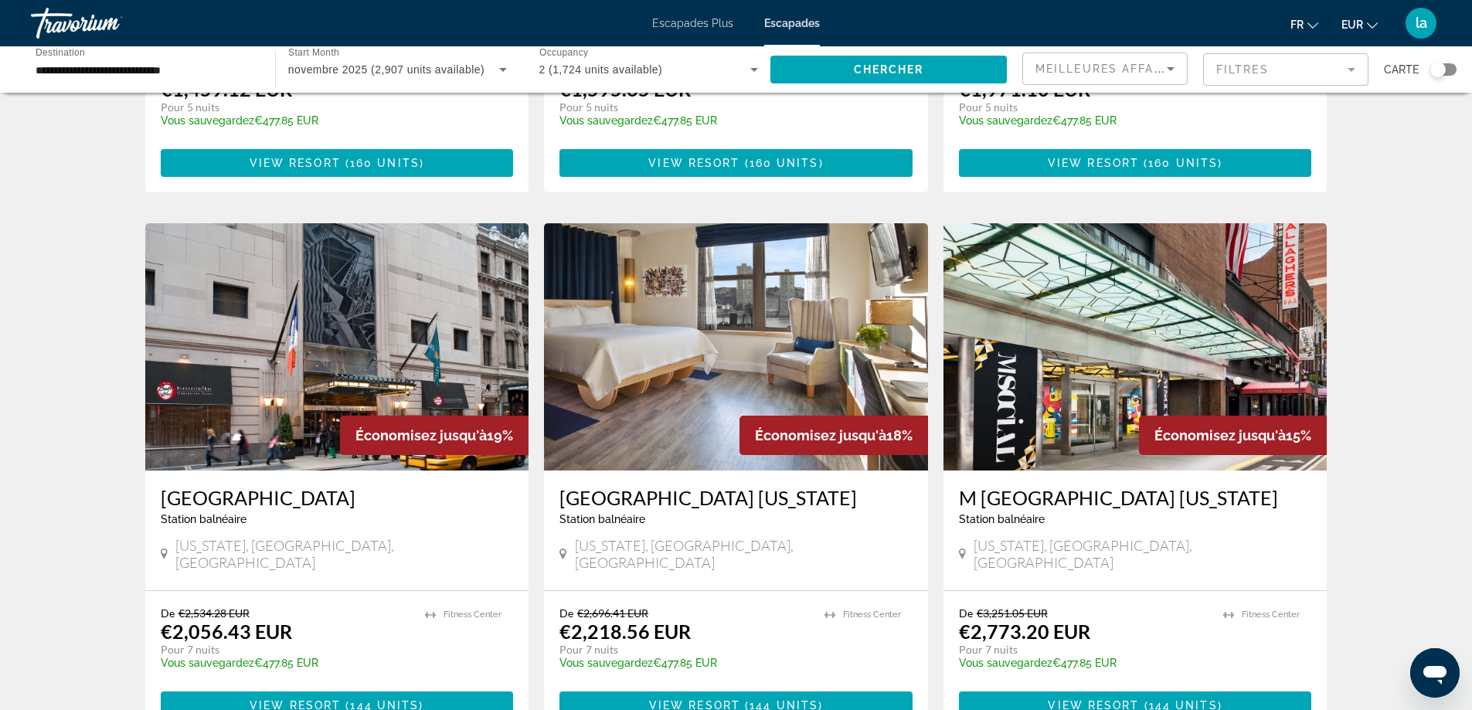
scroll to position [1082, 0]
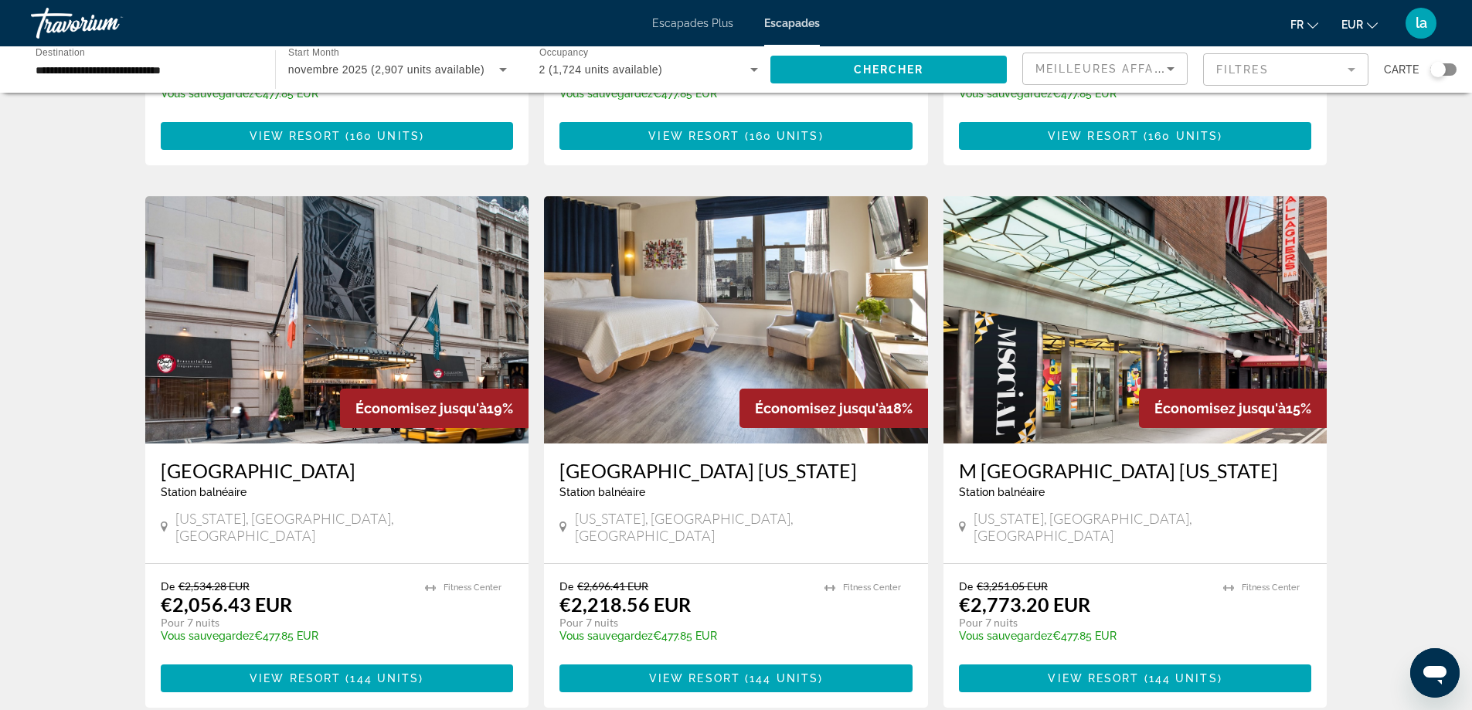
click at [703, 377] on img "Contenu principal" at bounding box center [736, 319] width 384 height 247
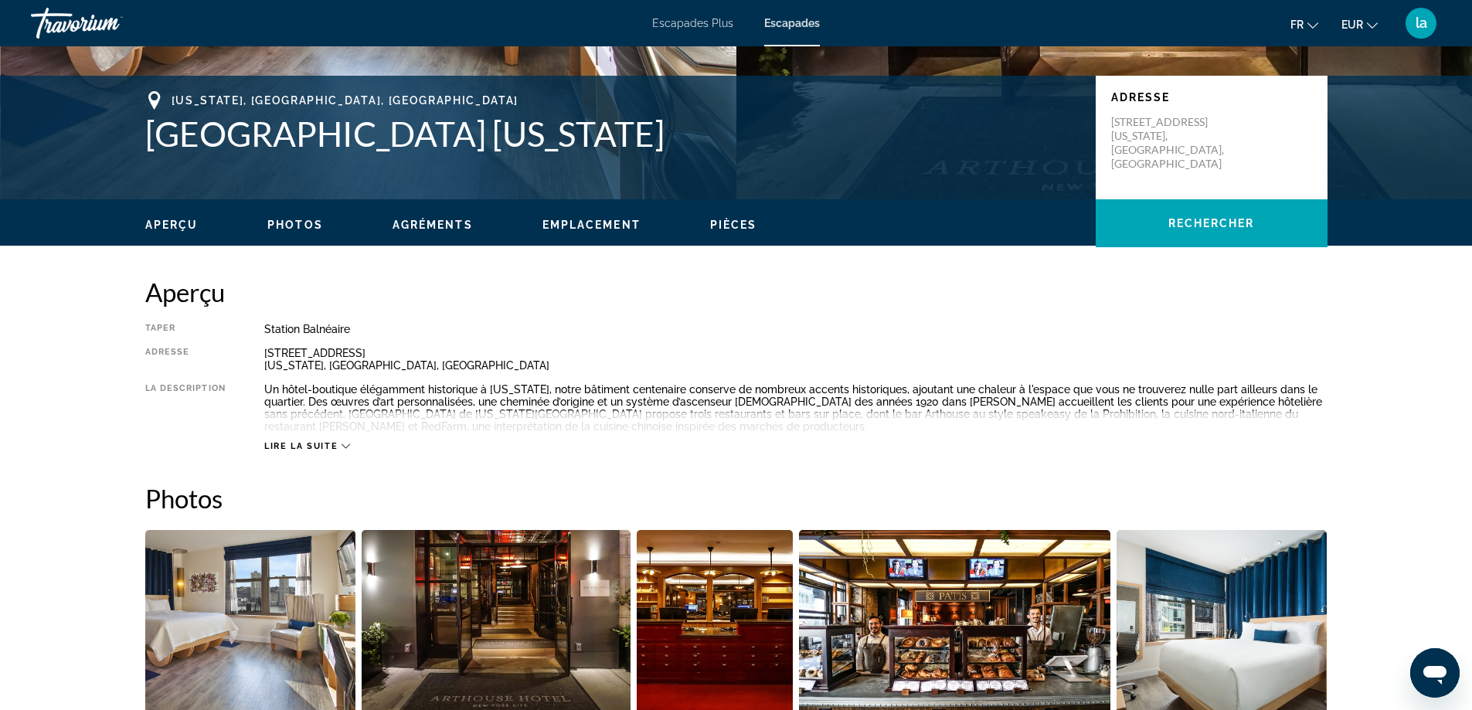
scroll to position [309, 0]
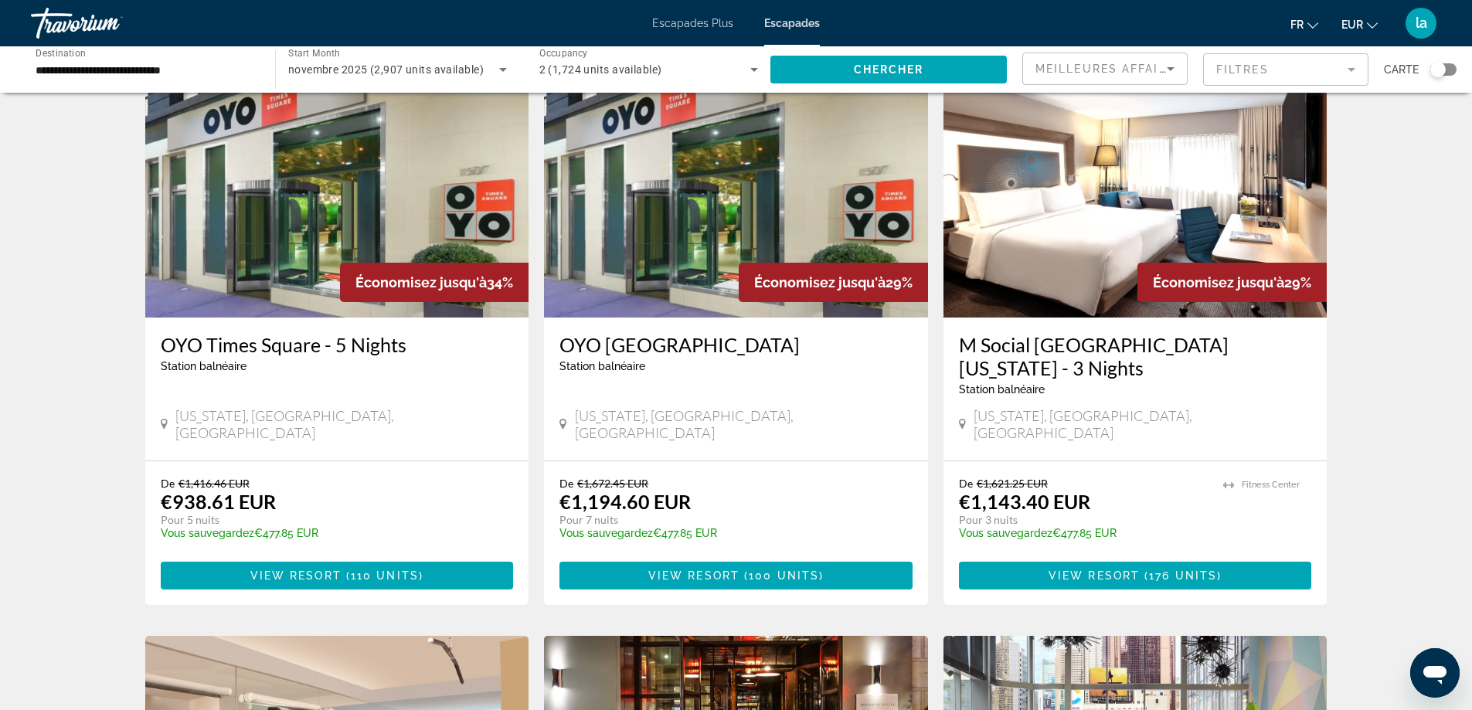
scroll to position [77, 0]
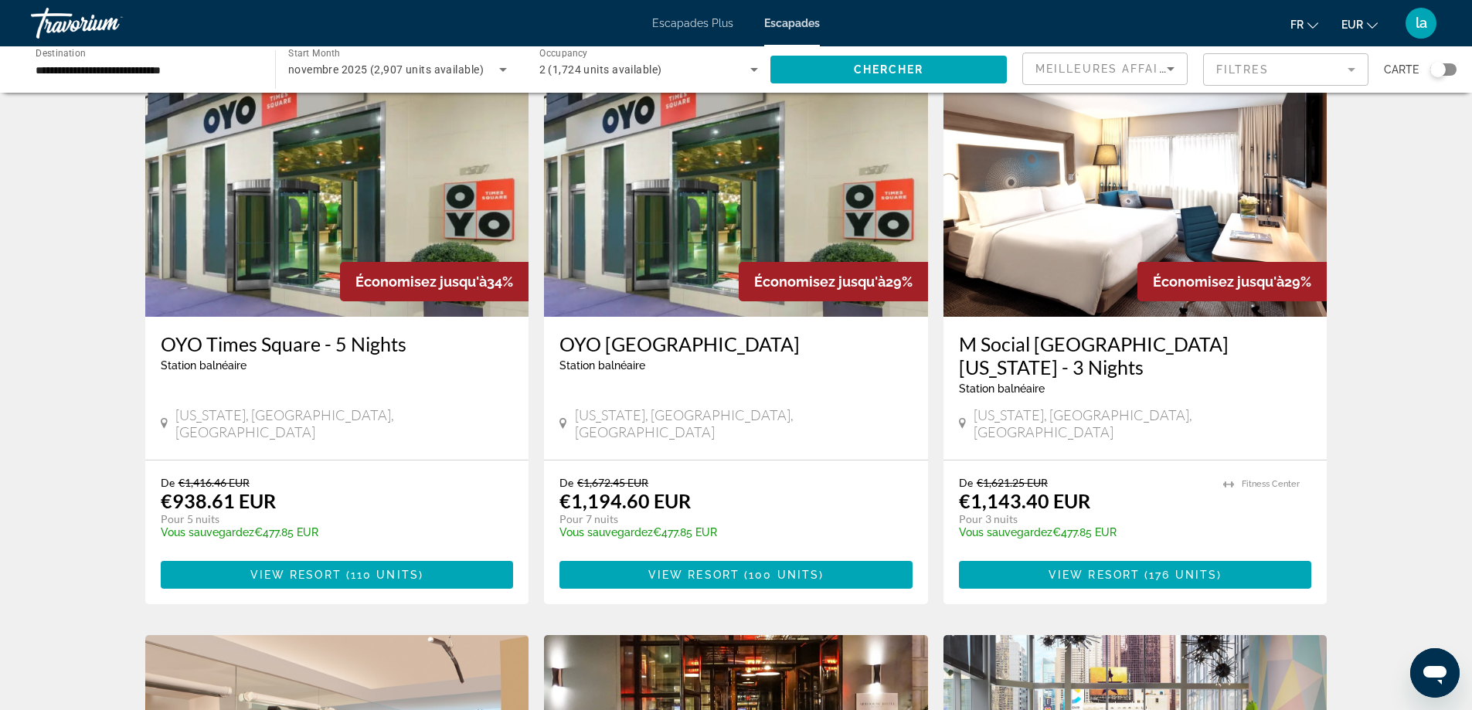
click at [292, 236] on img "Contenu principal" at bounding box center [337, 193] width 384 height 247
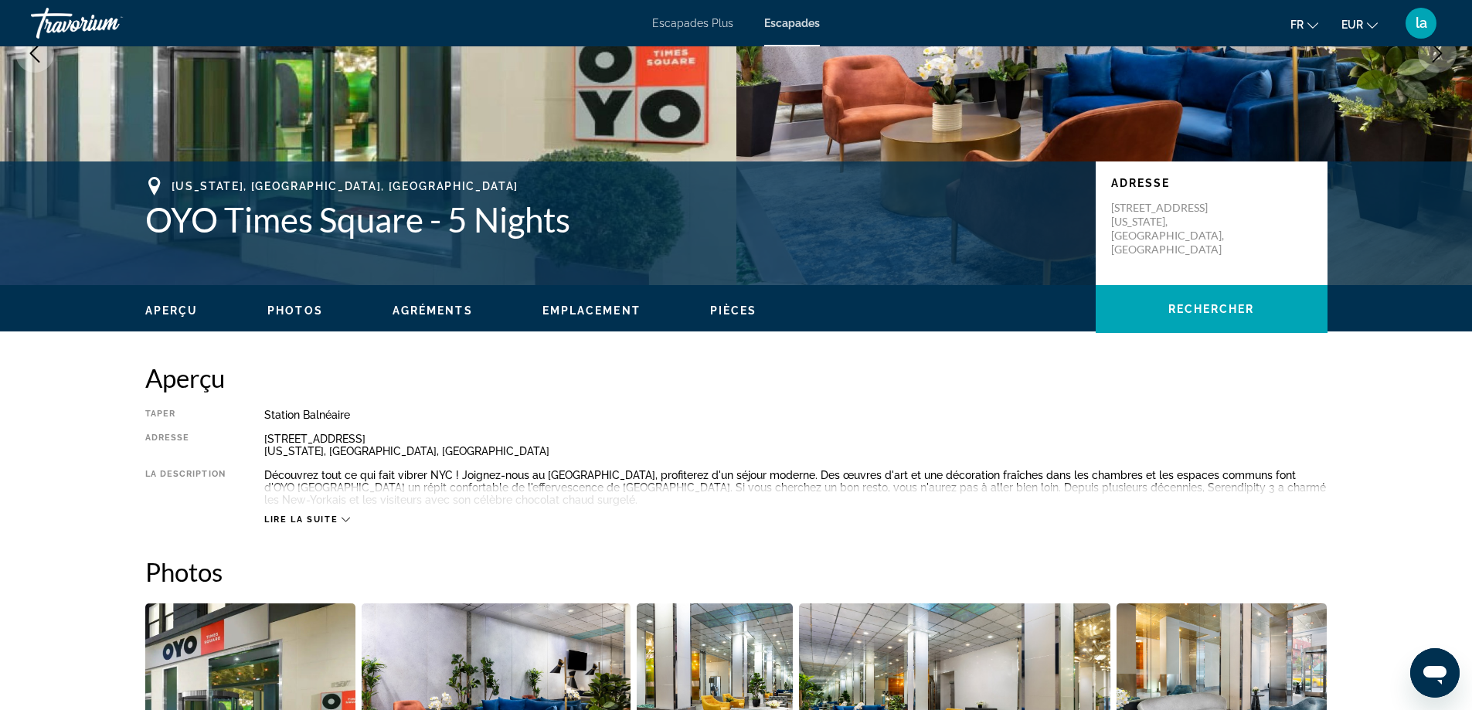
scroll to position [232, 0]
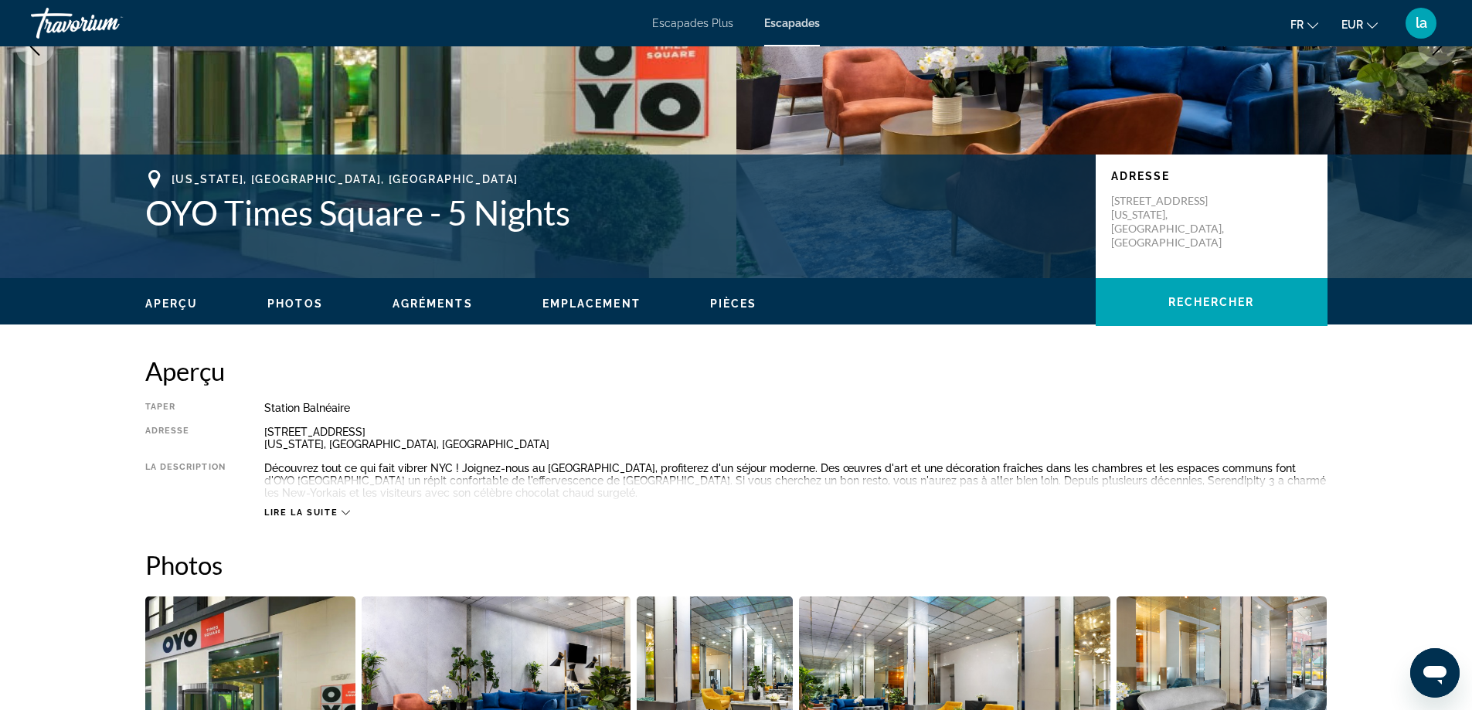
click at [294, 513] on span "Lire la suite" at bounding box center [300, 513] width 73 height 10
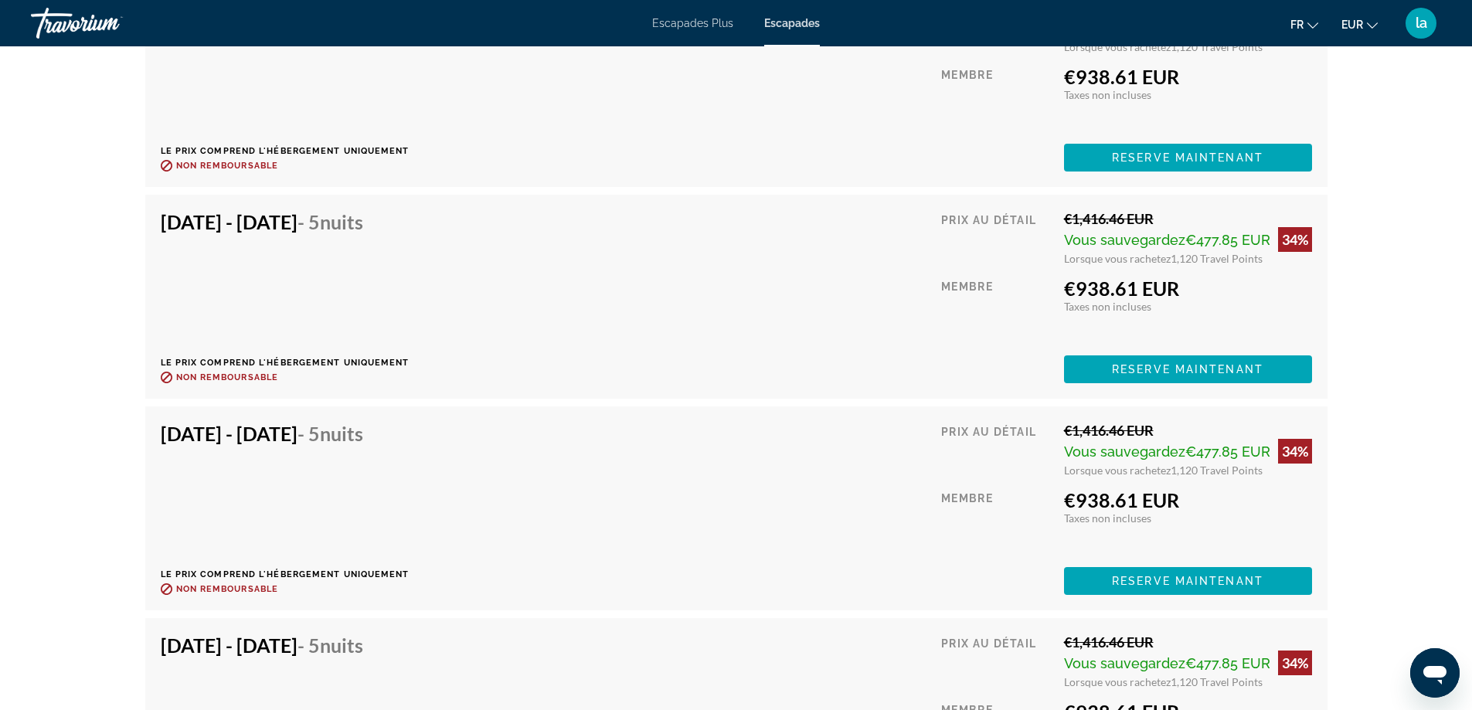
scroll to position [2782, 0]
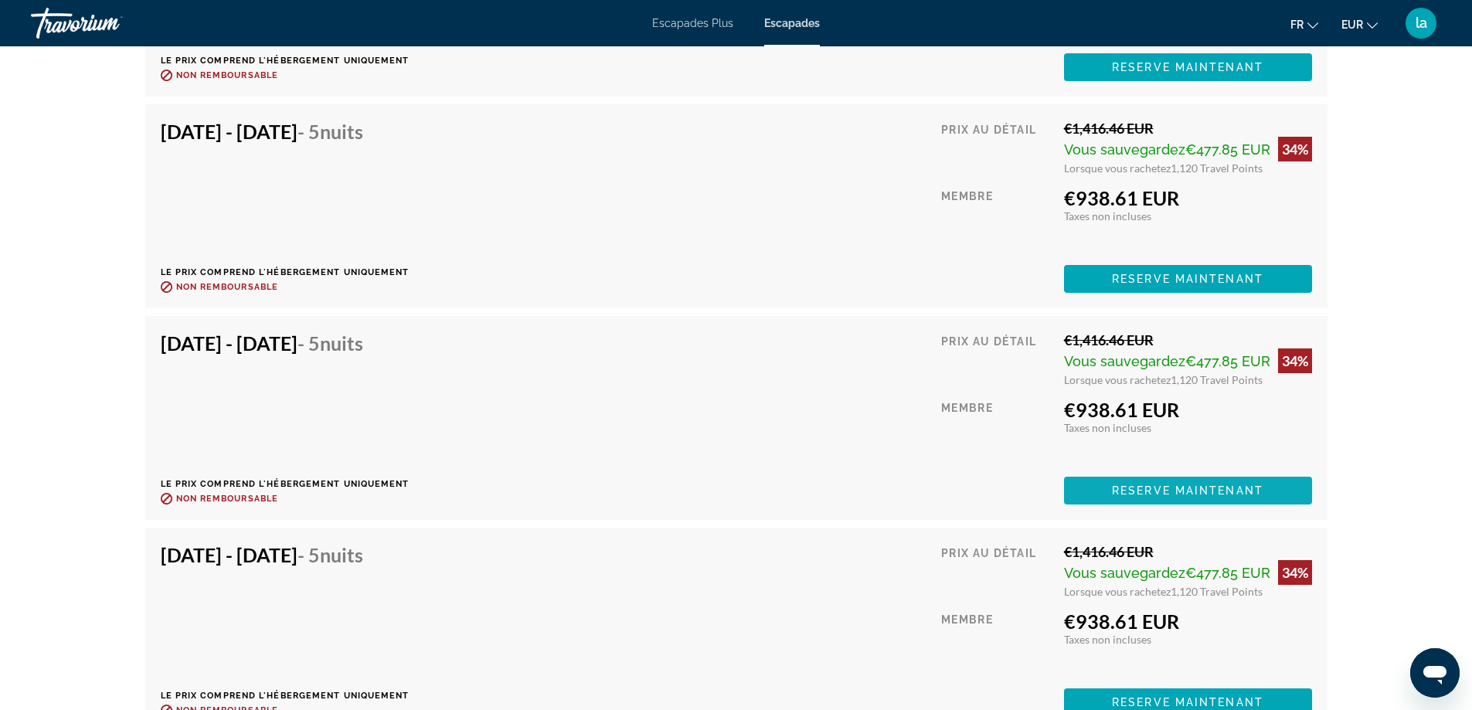
click at [1120, 491] on span "Reserve maintenant" at bounding box center [1187, 490] width 151 height 12
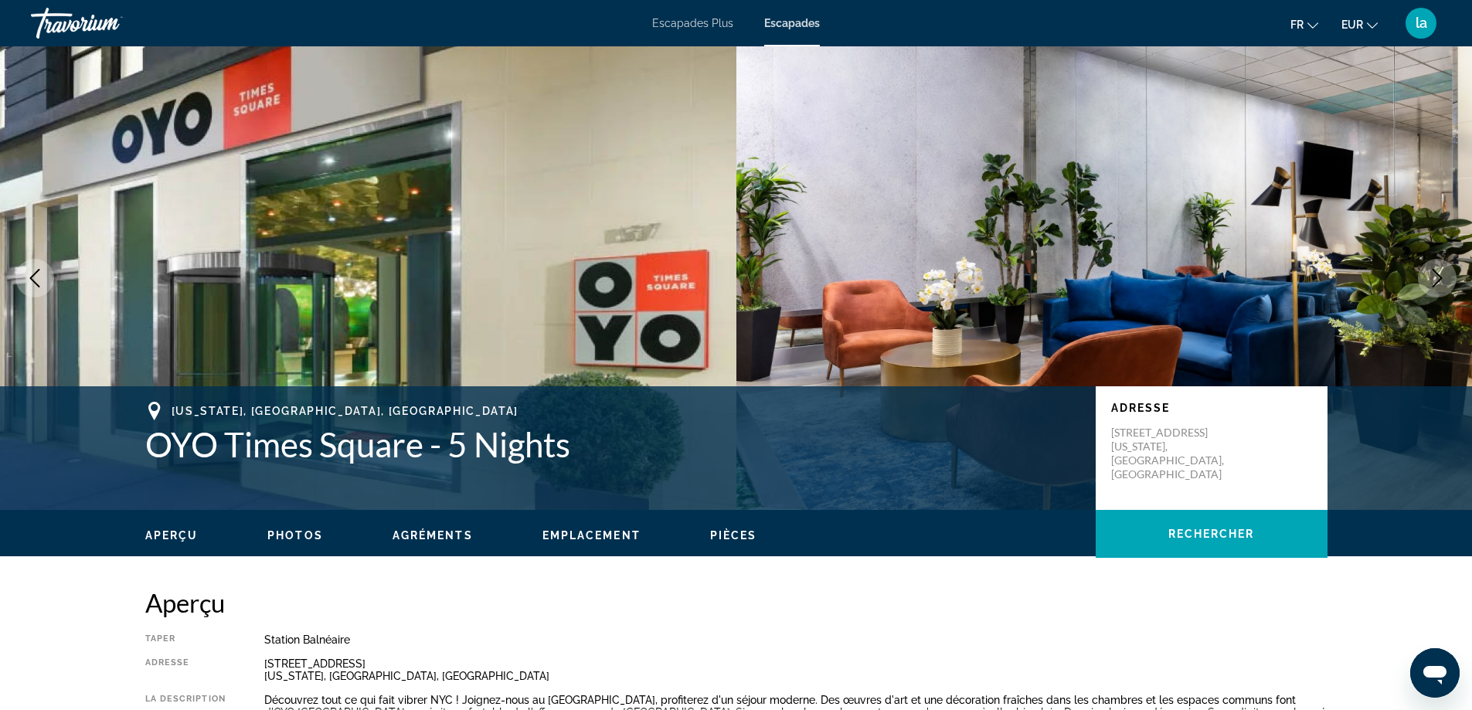
click at [419, 536] on span "Agréments" at bounding box center [433, 535] width 80 height 12
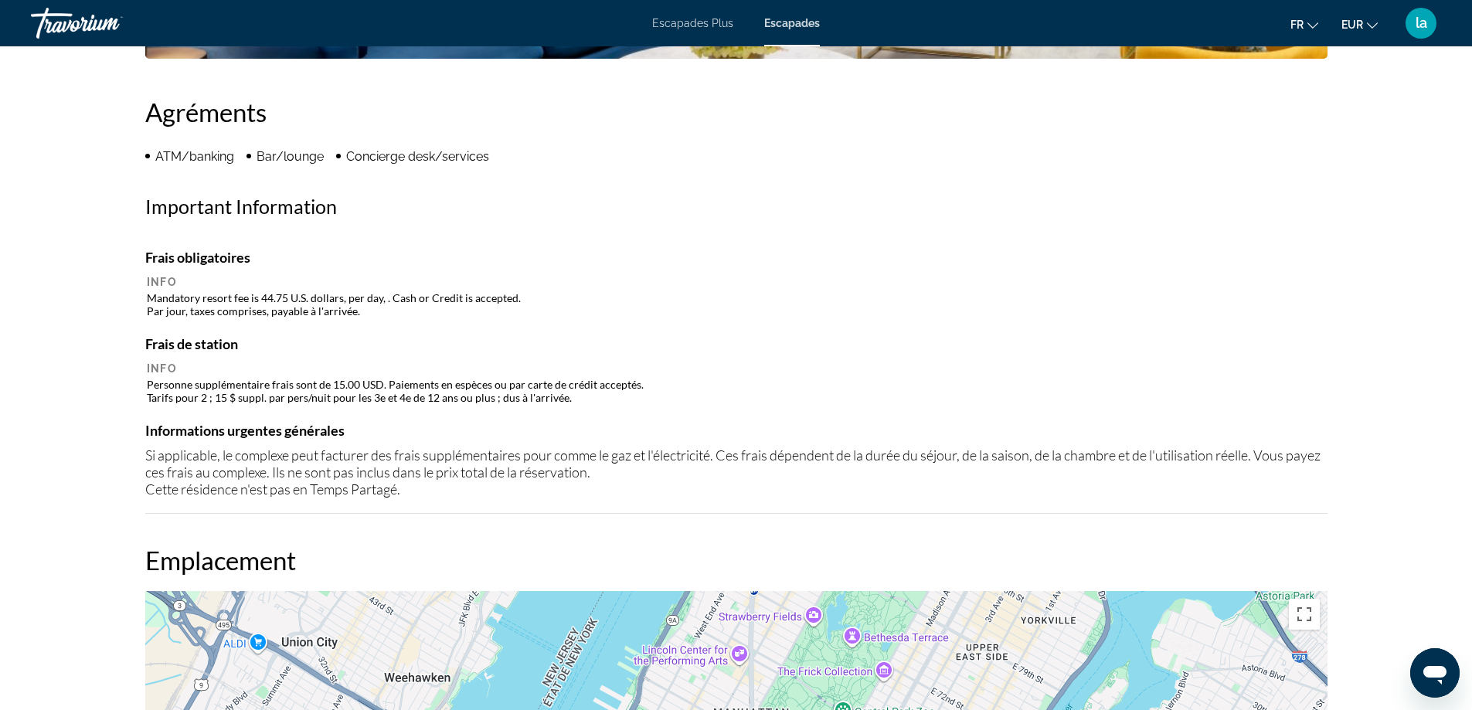
scroll to position [1164, 0]
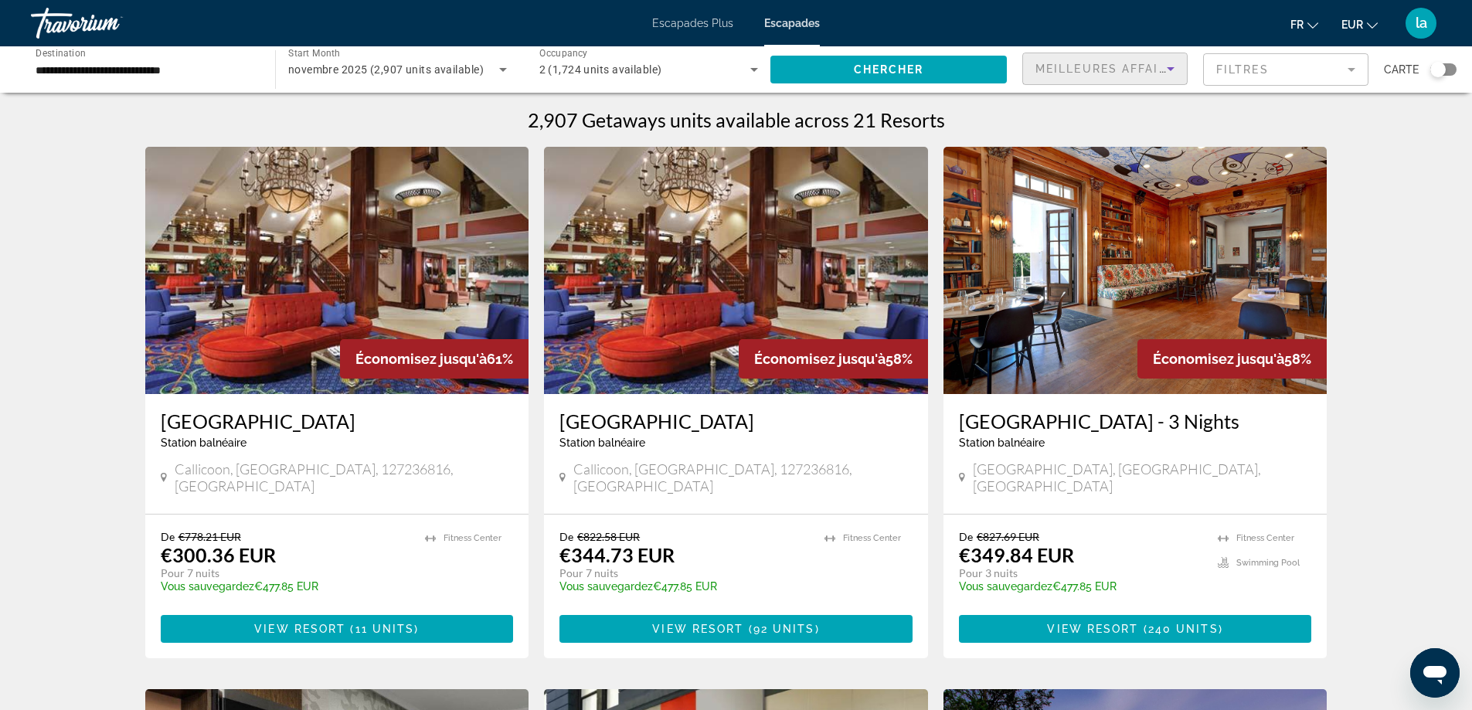
click at [1167, 66] on icon "Sort by" at bounding box center [1170, 68] width 19 height 19
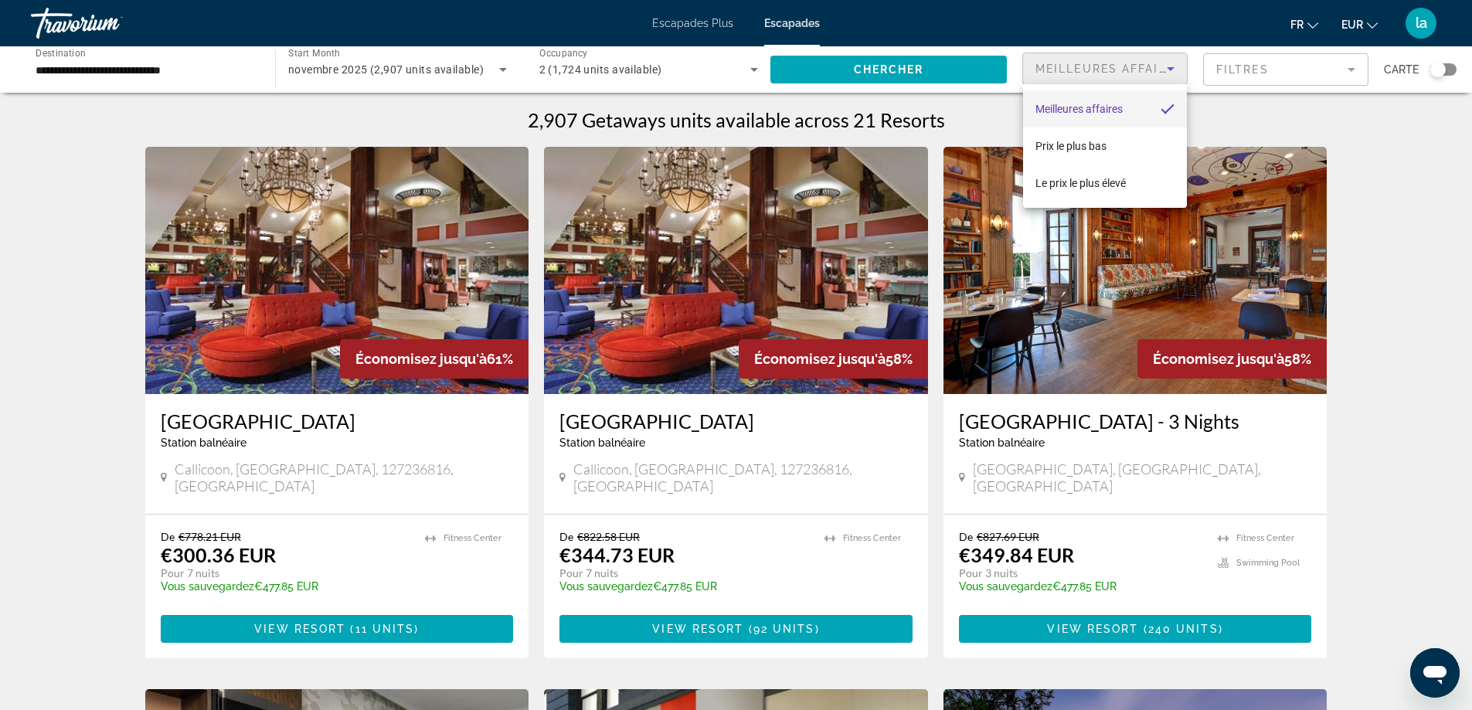
click at [1402, 194] on div at bounding box center [736, 355] width 1472 height 710
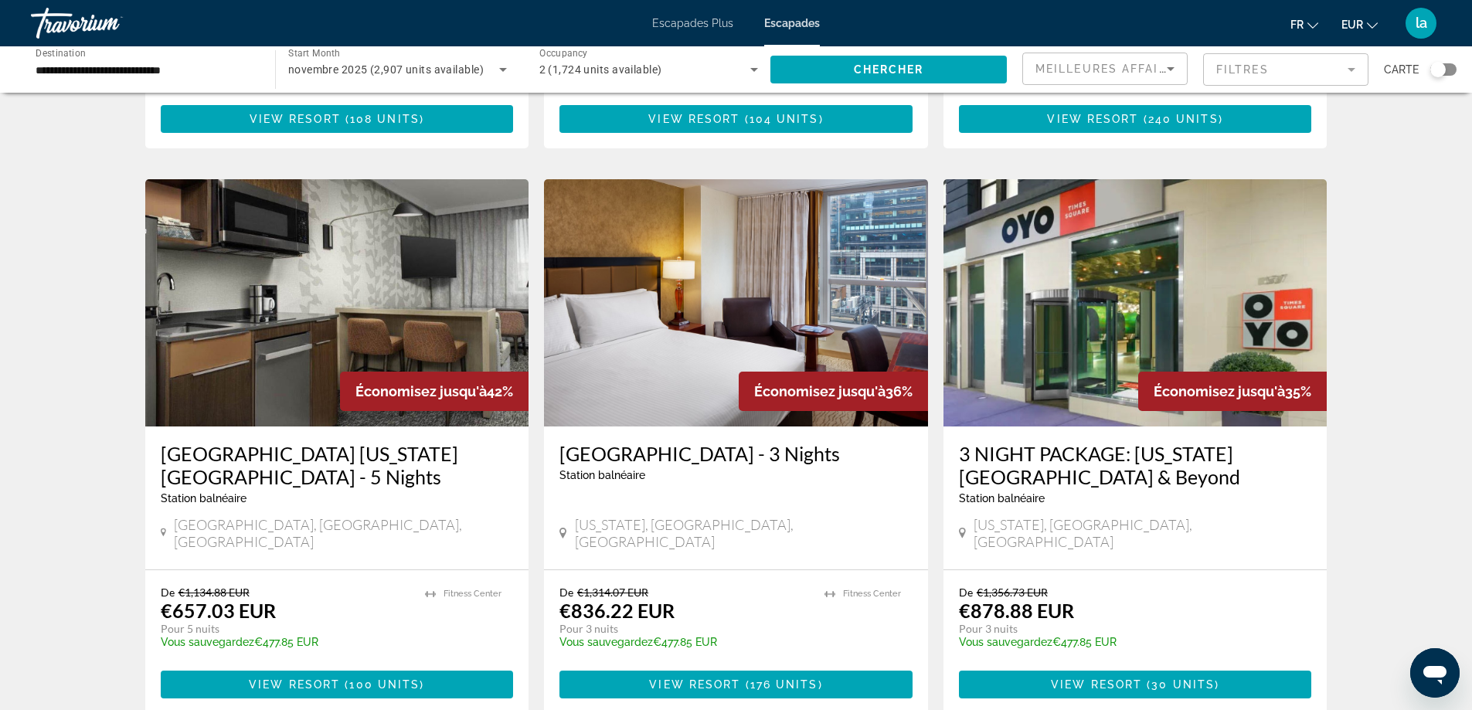
scroll to position [1082, 0]
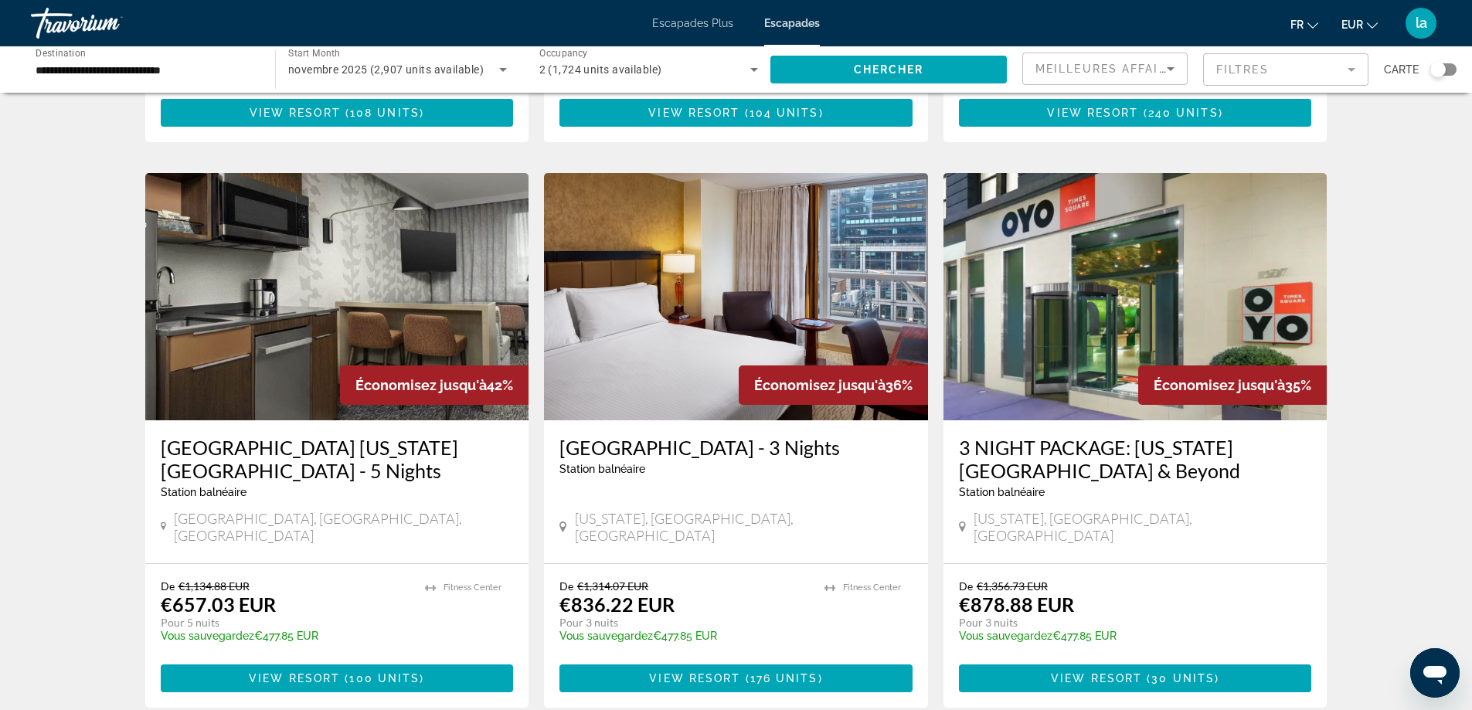
click at [290, 352] on img "Contenu principal" at bounding box center [337, 296] width 384 height 247
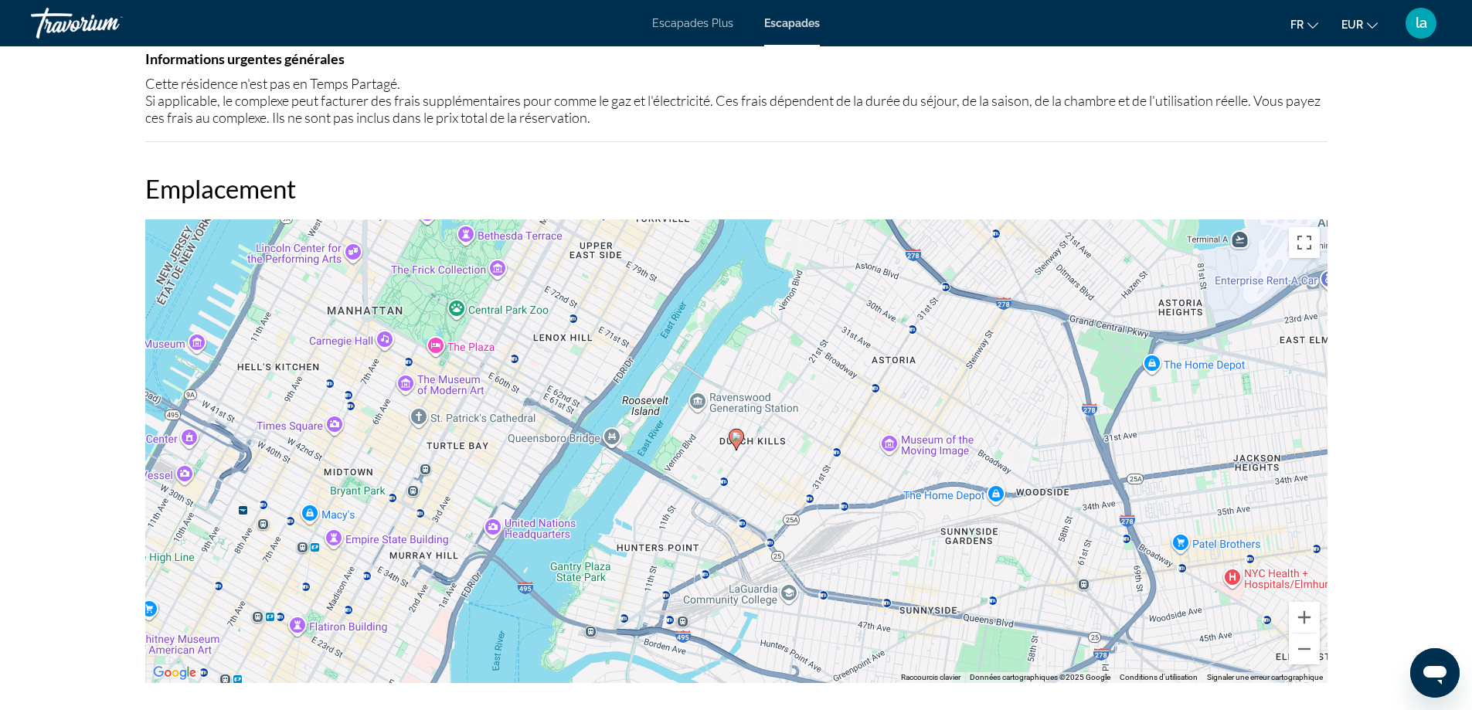
scroll to position [1545, 0]
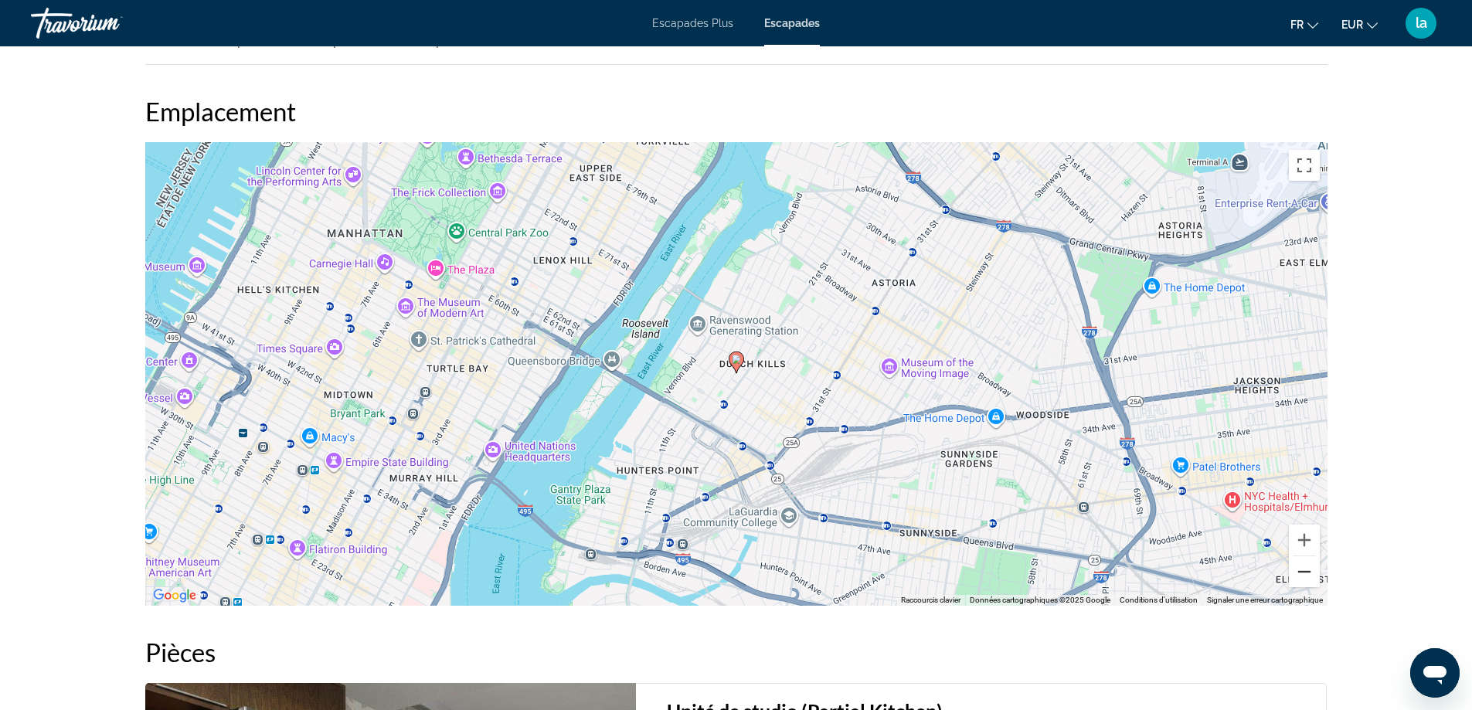
click at [1306, 564] on button "Zoom arrière" at bounding box center [1304, 571] width 31 height 31
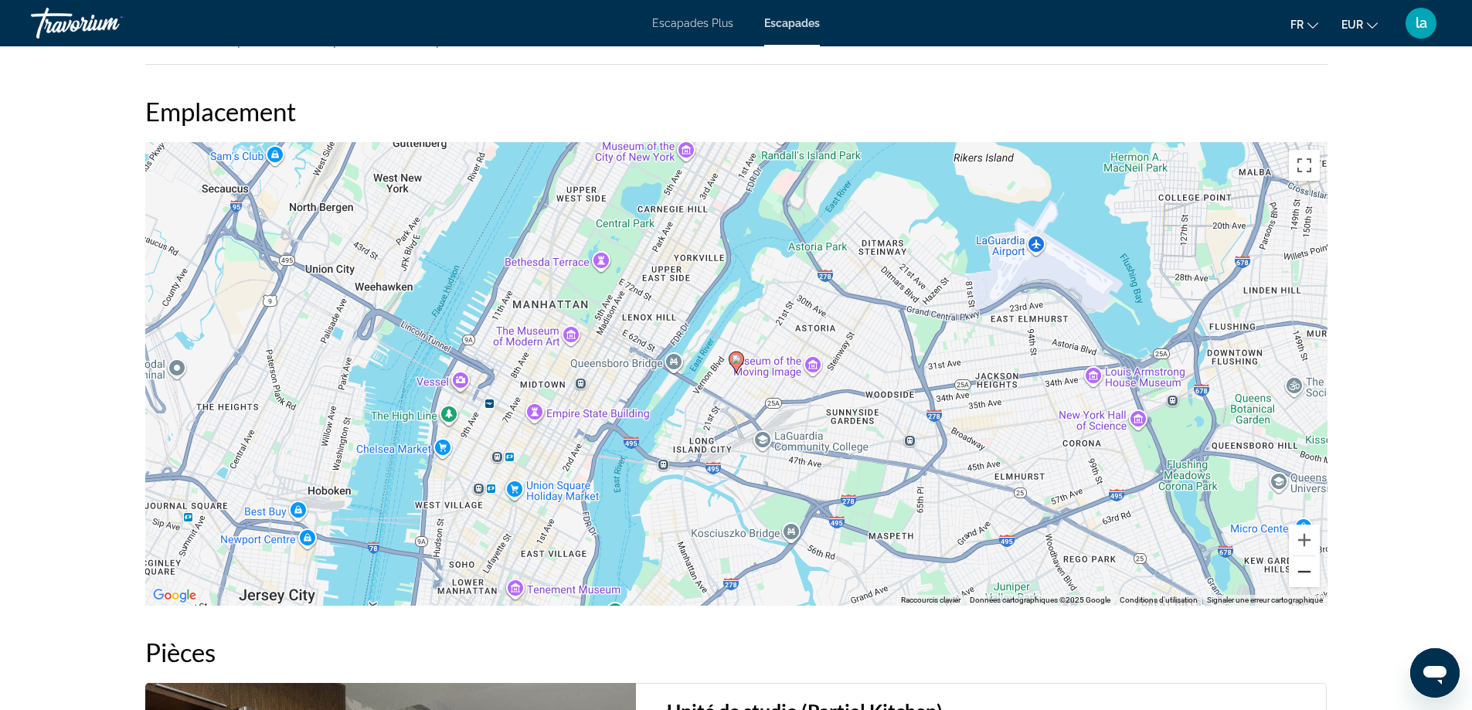
click at [1300, 563] on button "Zoom arrière" at bounding box center [1304, 571] width 31 height 31
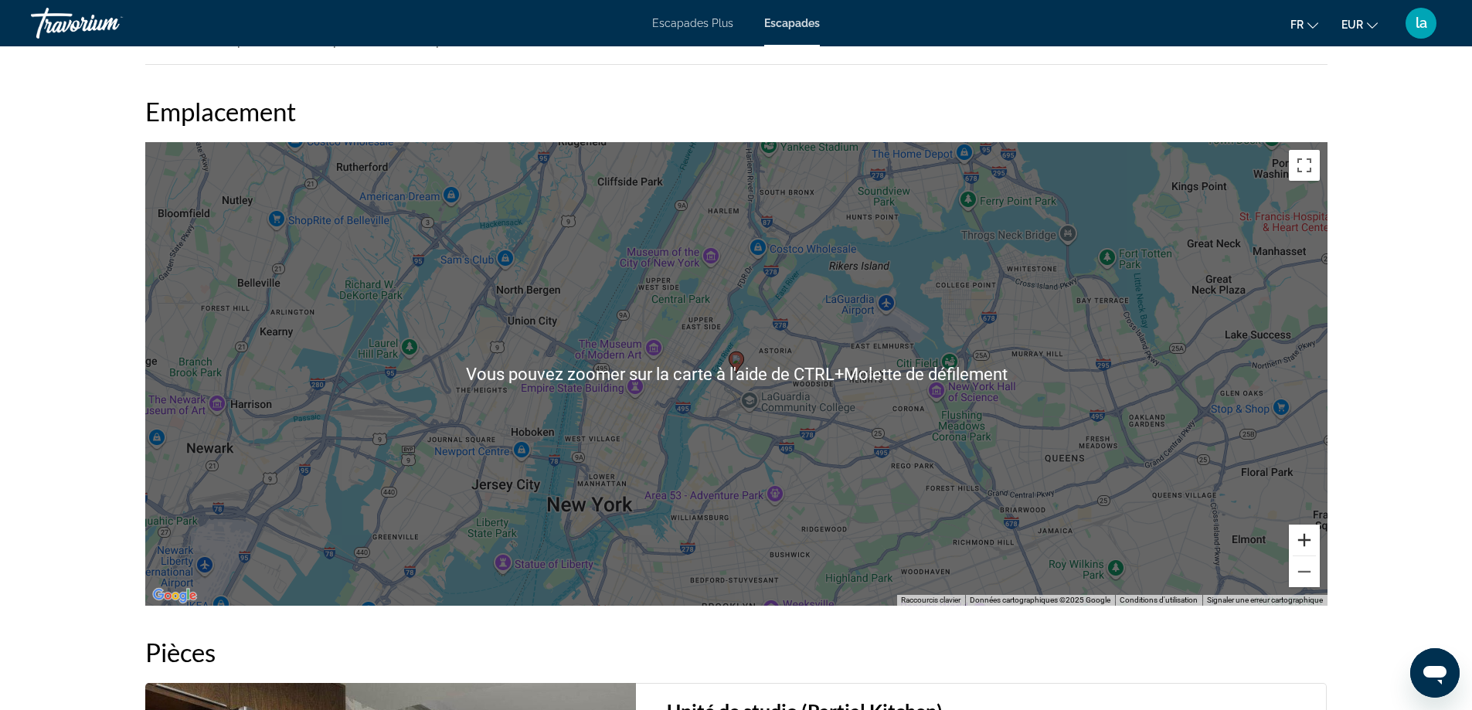
click at [1308, 538] on button "Zoom avant" at bounding box center [1304, 540] width 31 height 31
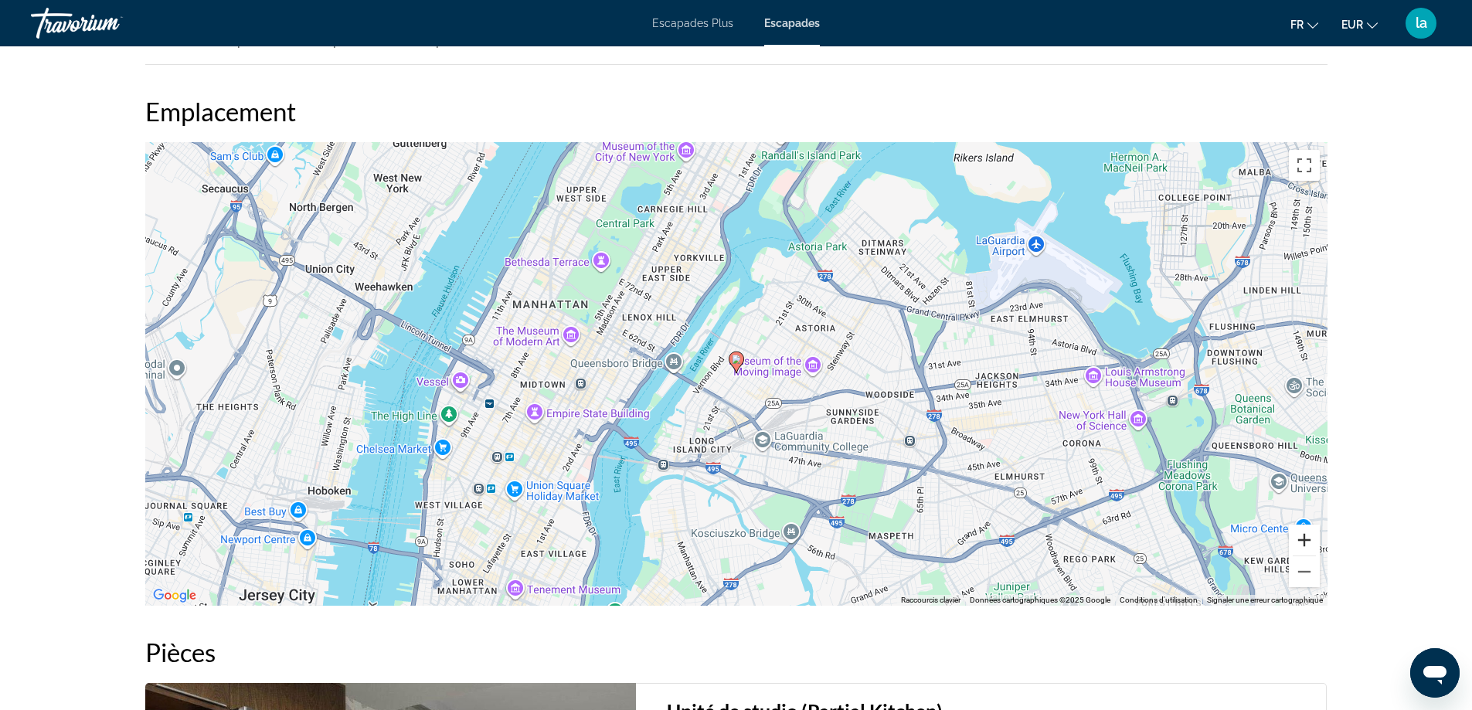
click at [1308, 538] on button "Zoom avant" at bounding box center [1304, 540] width 31 height 31
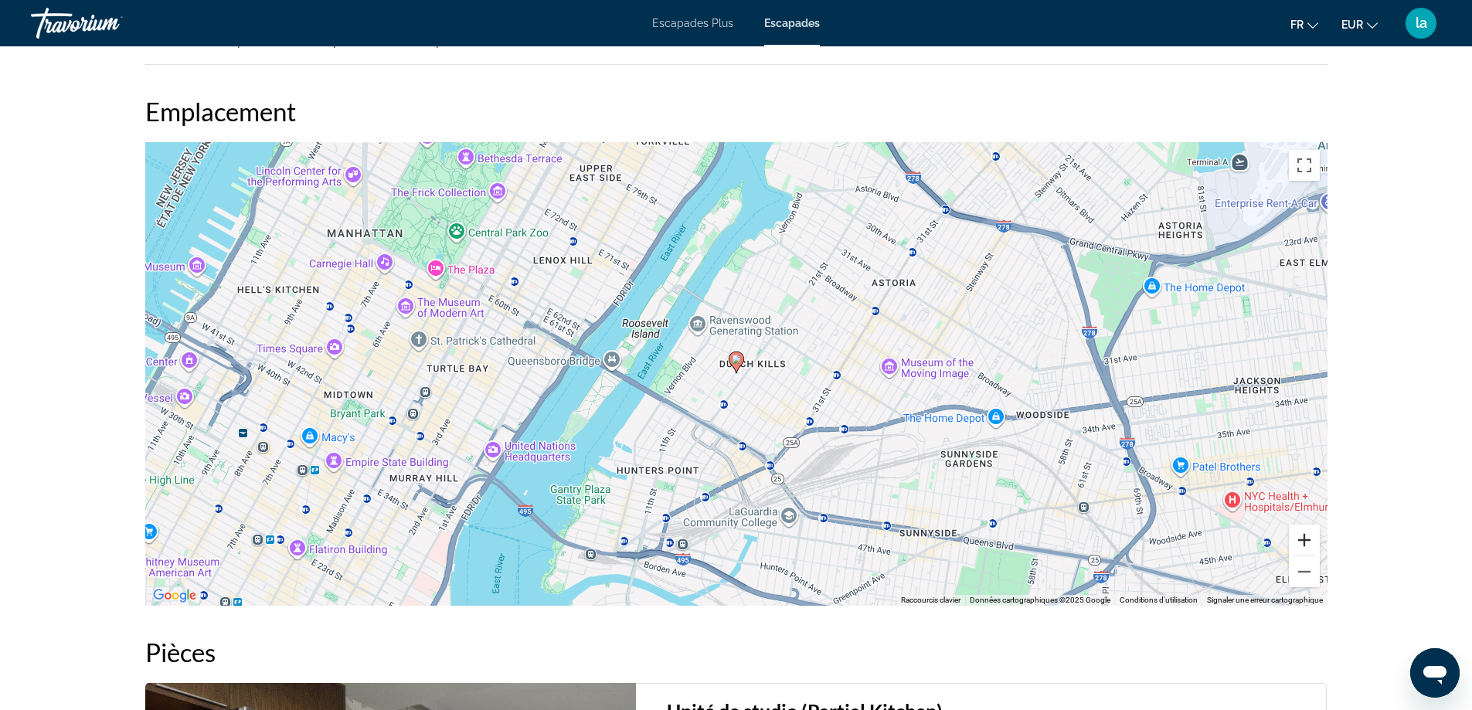
click at [1301, 541] on button "Zoom avant" at bounding box center [1304, 540] width 31 height 31
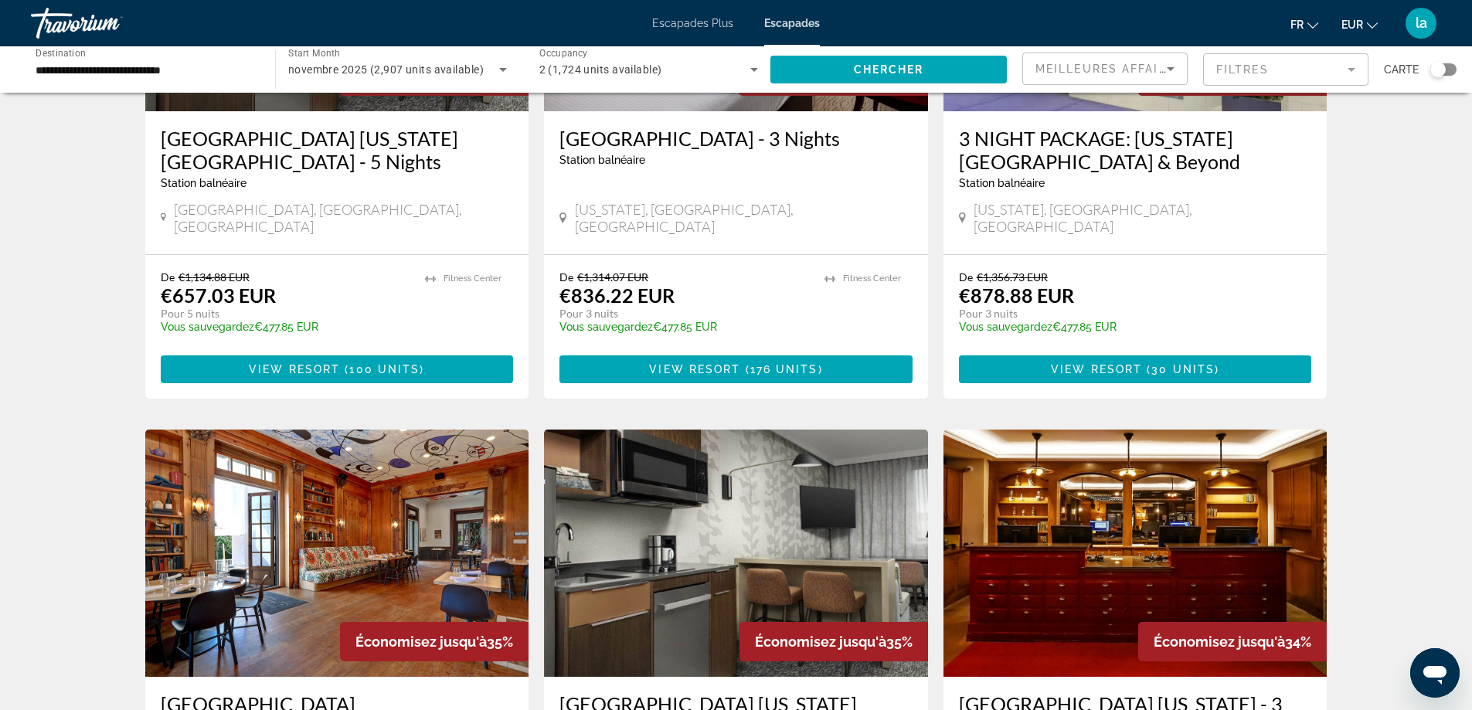
scroll to position [1468, 0]
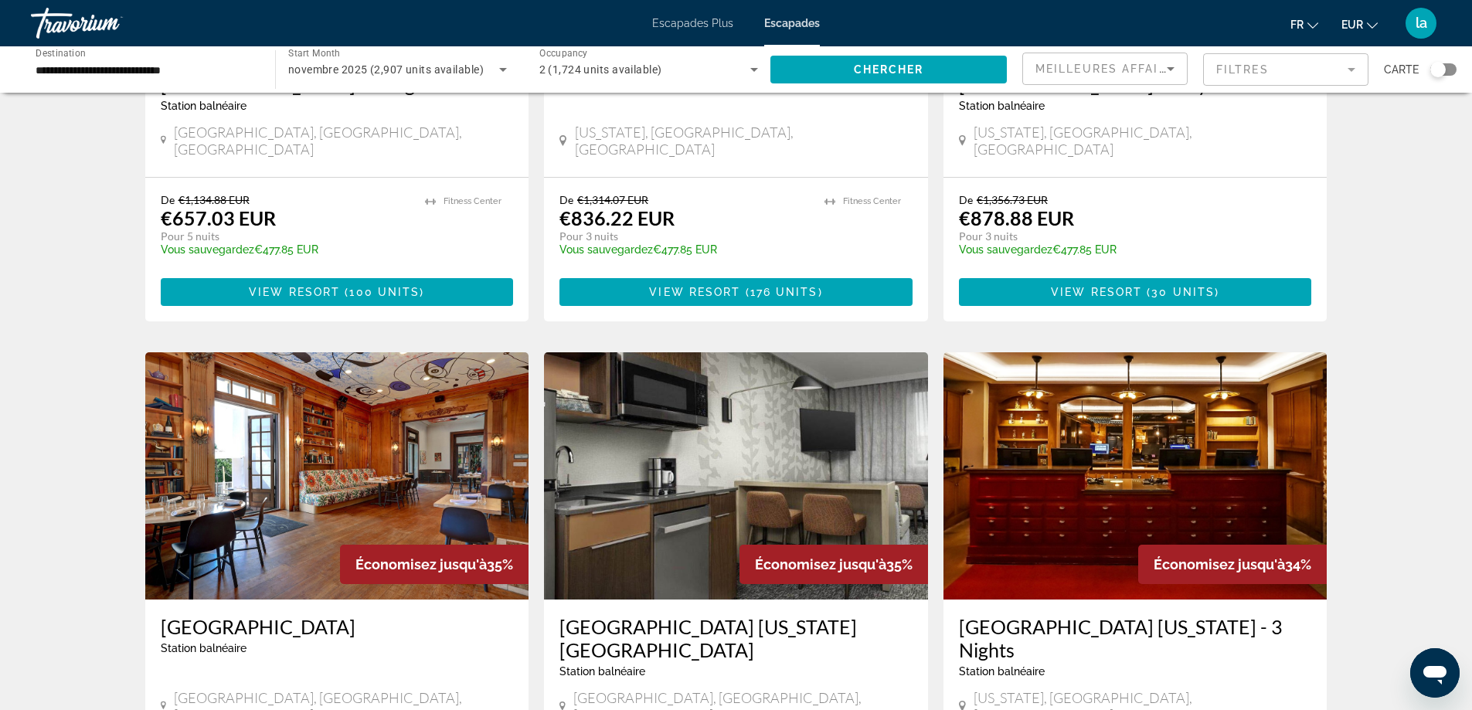
click at [249, 444] on img "Contenu principal" at bounding box center [337, 475] width 384 height 247
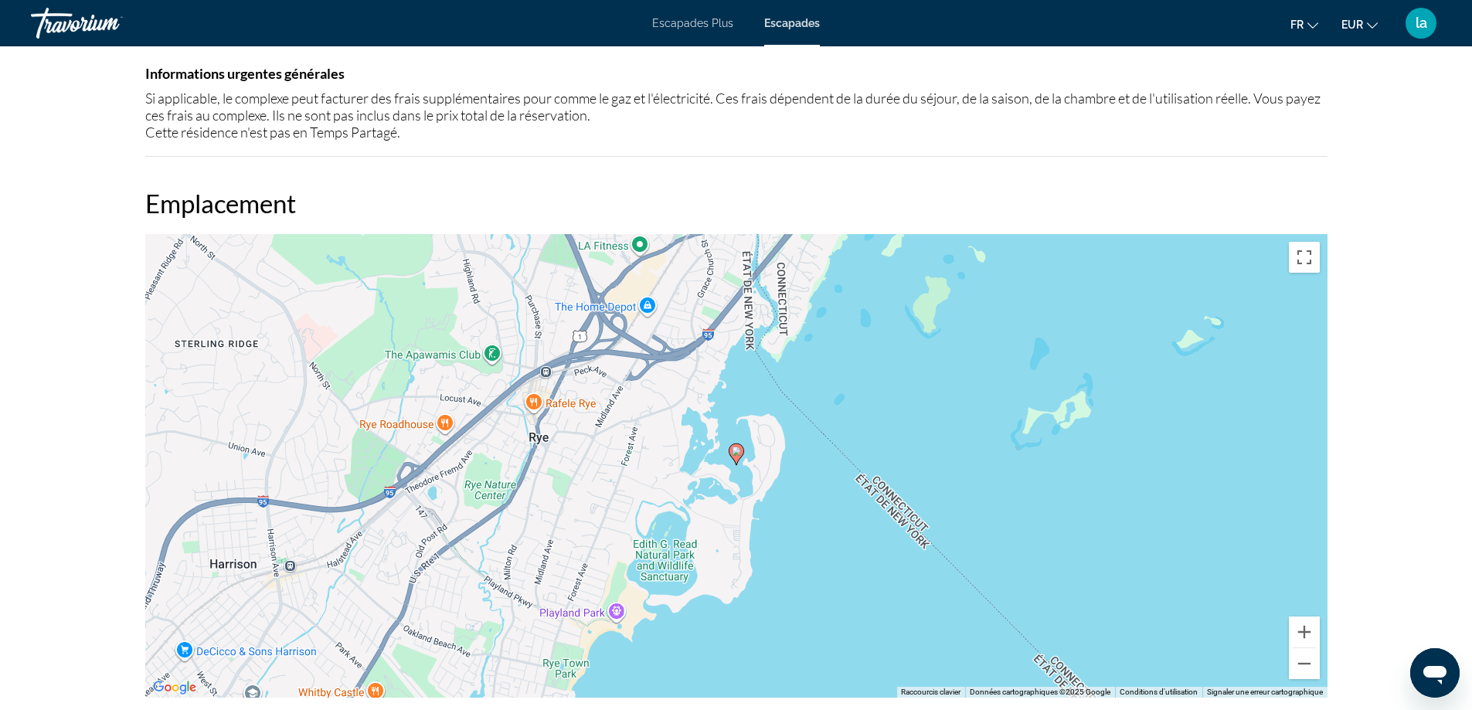
scroll to position [1391, 0]
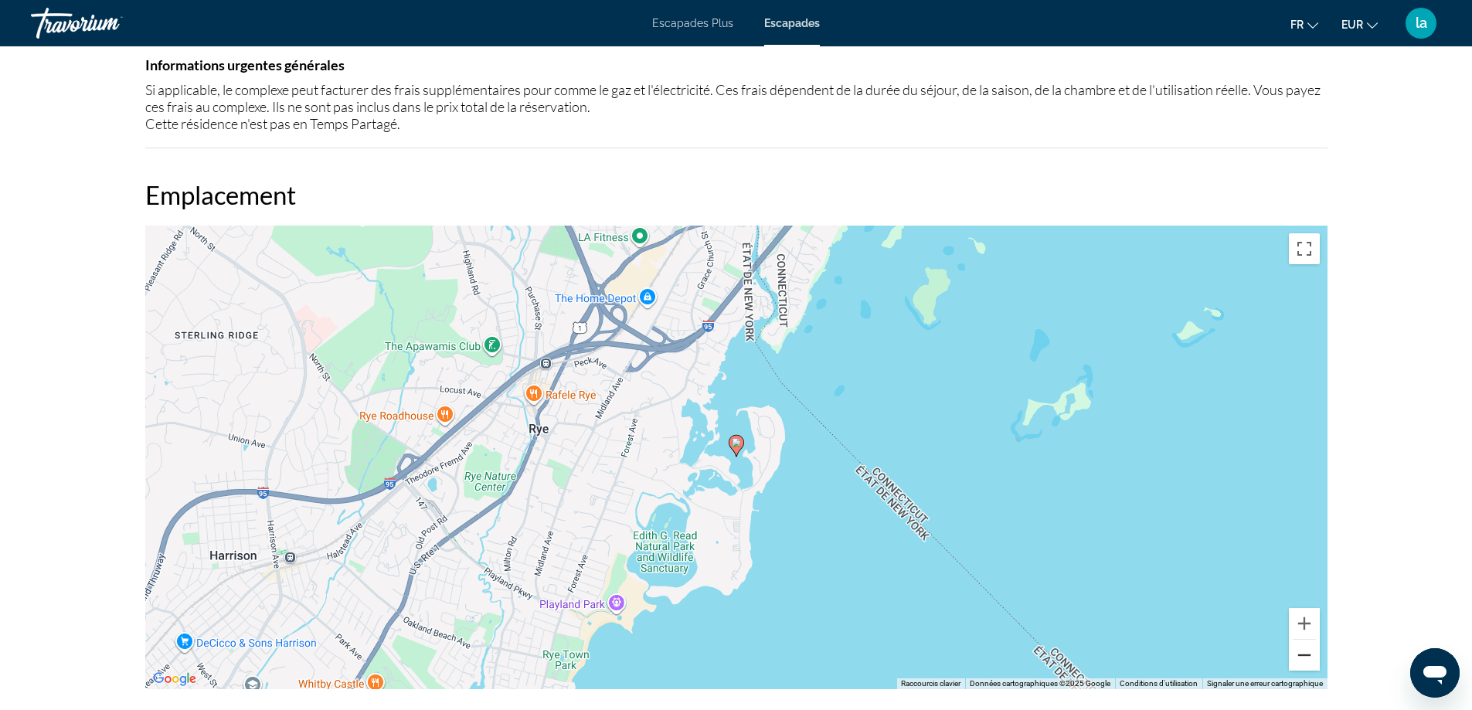
click at [1301, 650] on button "Zoom arrière" at bounding box center [1304, 655] width 31 height 31
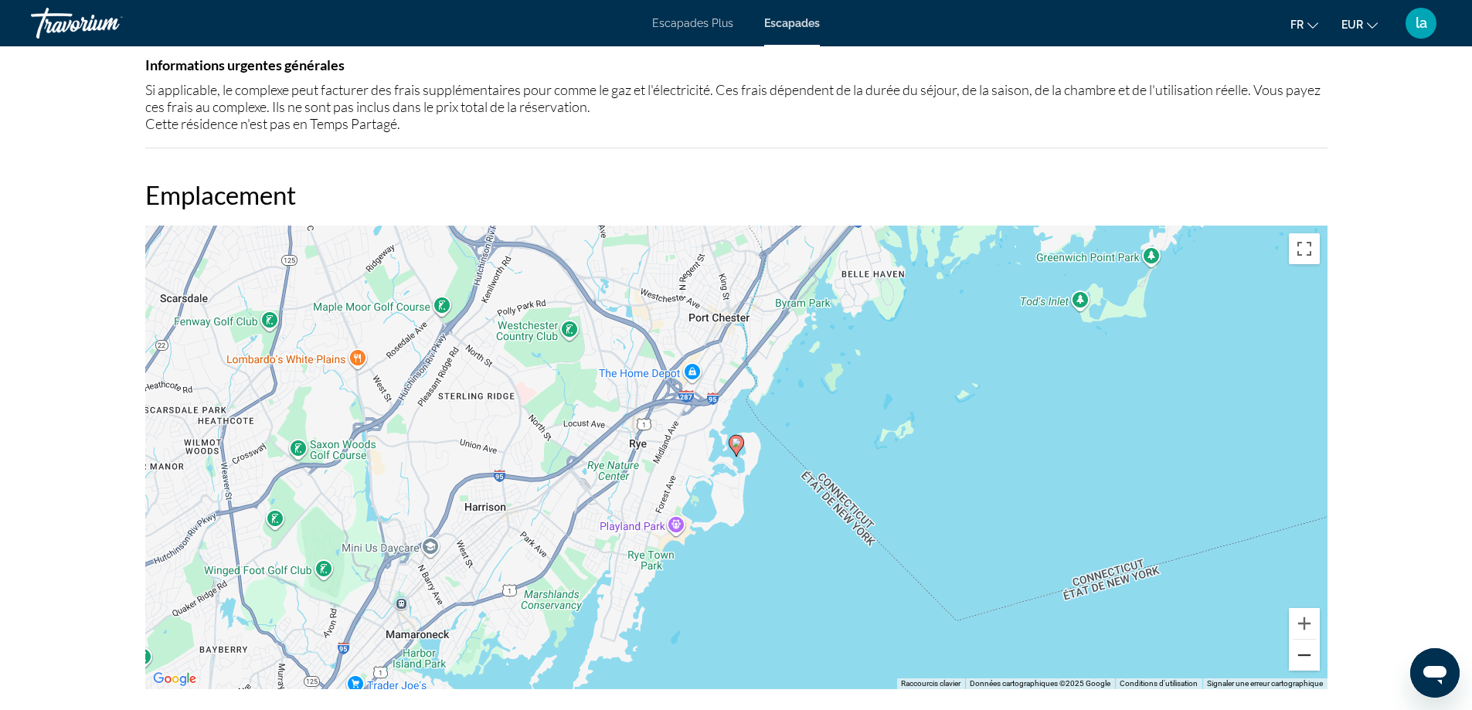
click at [1300, 648] on button "Zoom arrière" at bounding box center [1304, 655] width 31 height 31
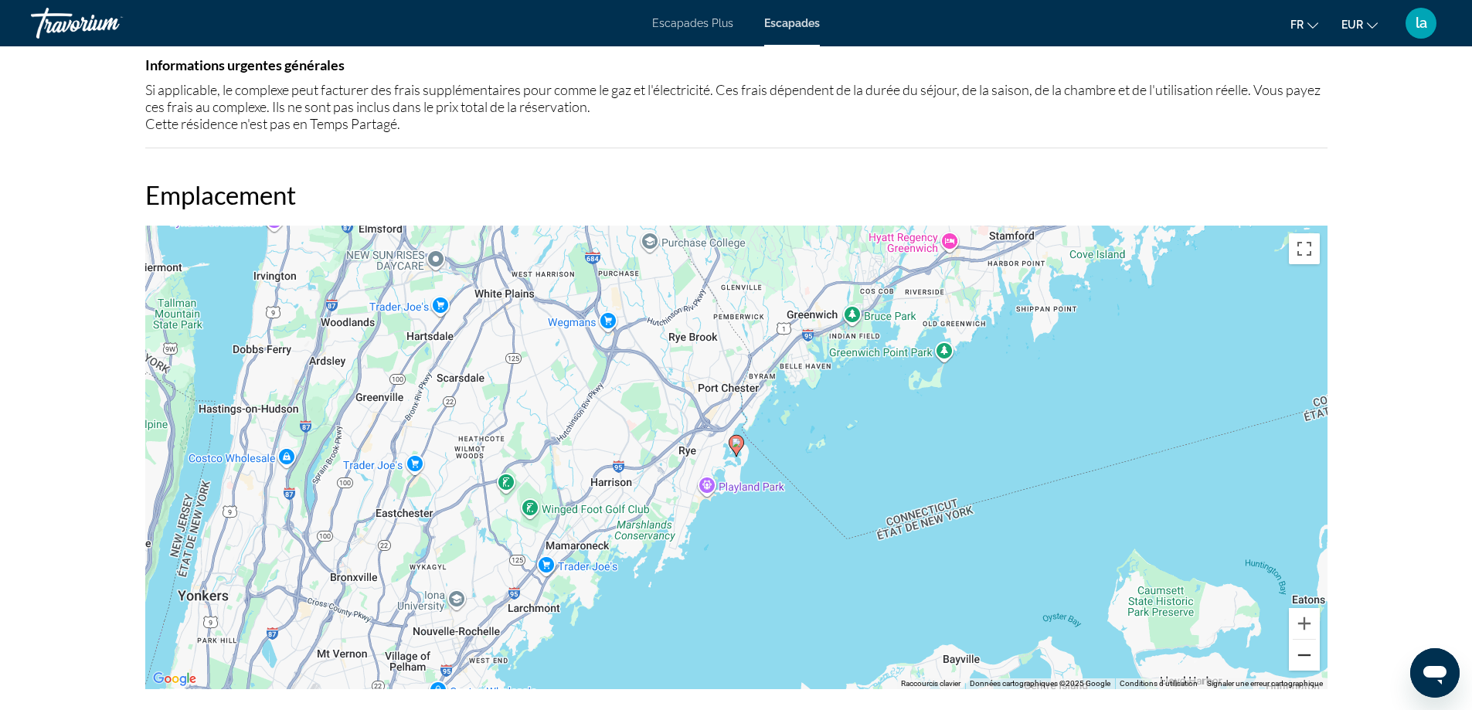
click at [1300, 648] on button "Zoom arrière" at bounding box center [1304, 655] width 31 height 31
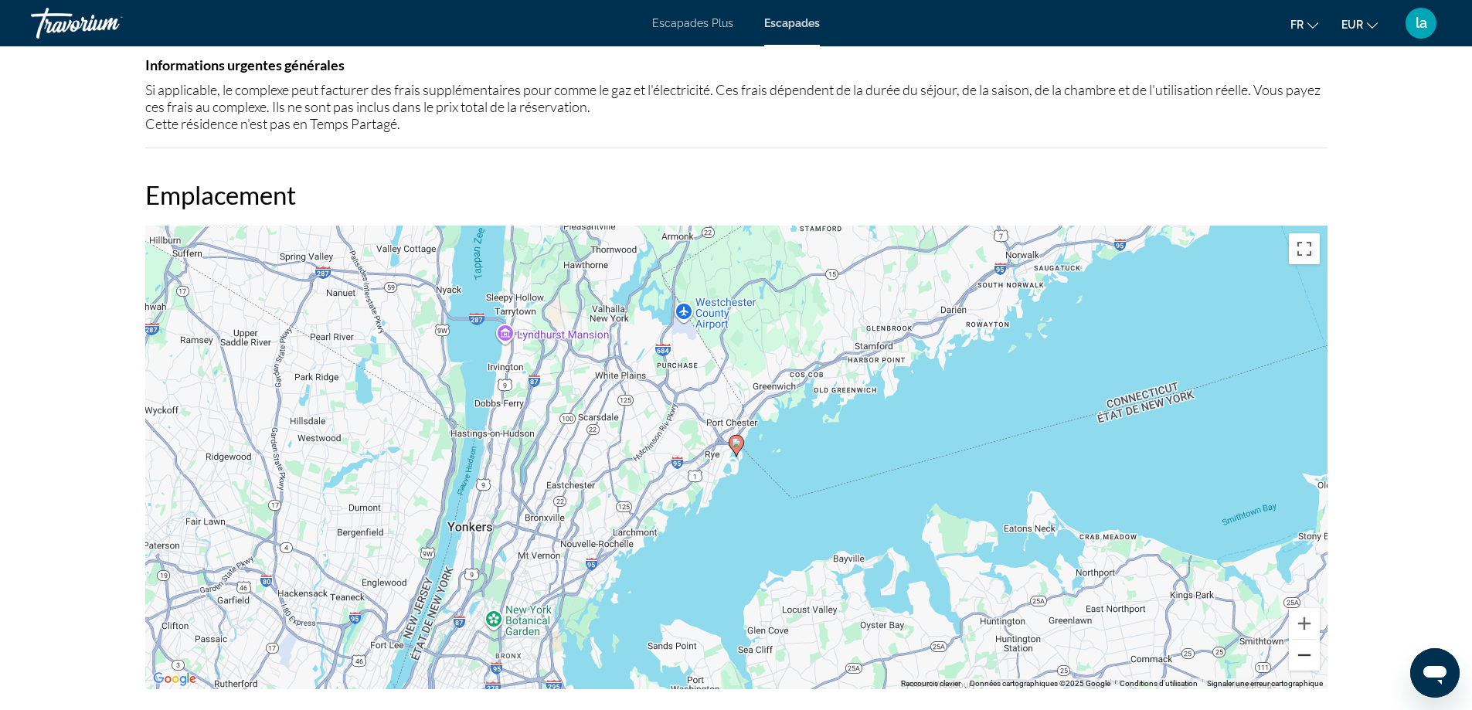
click at [1300, 648] on button "Zoom arrière" at bounding box center [1304, 655] width 31 height 31
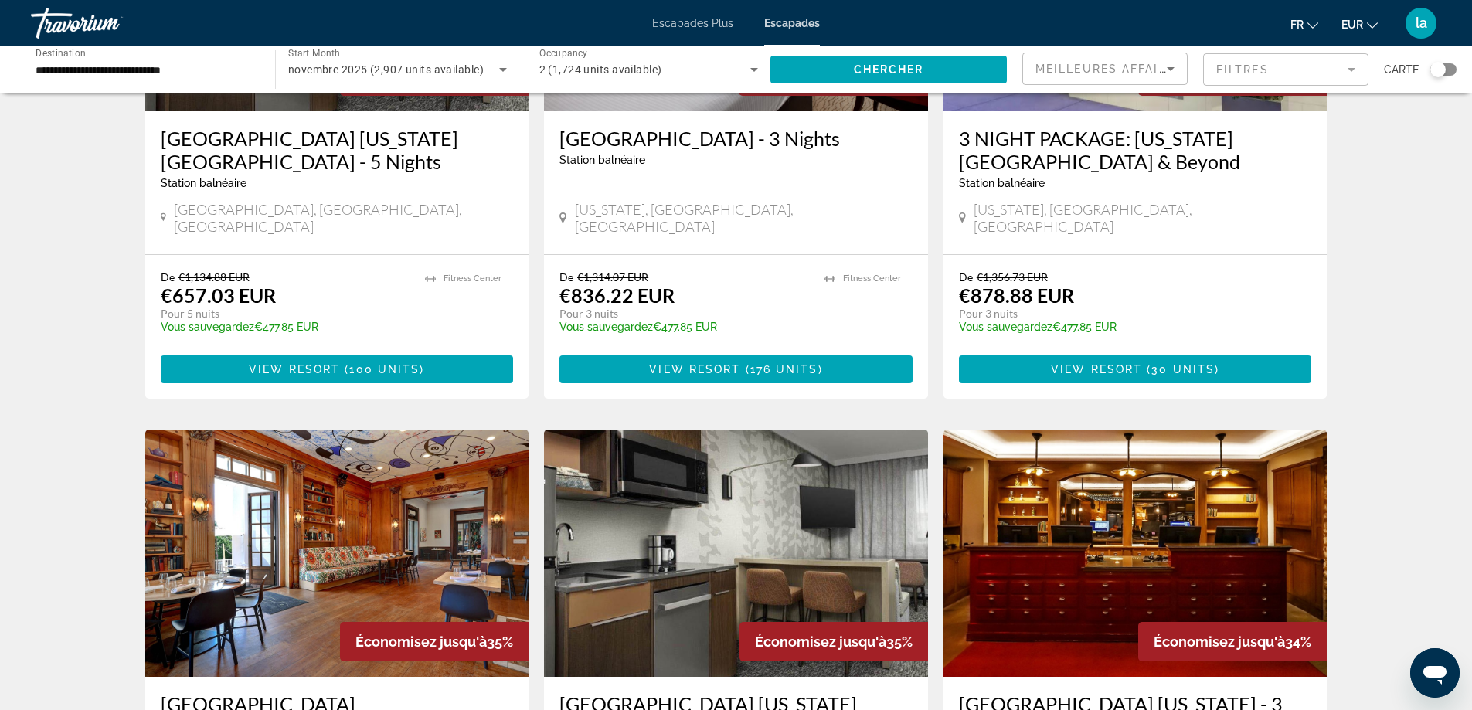
scroll to position [1236, 0]
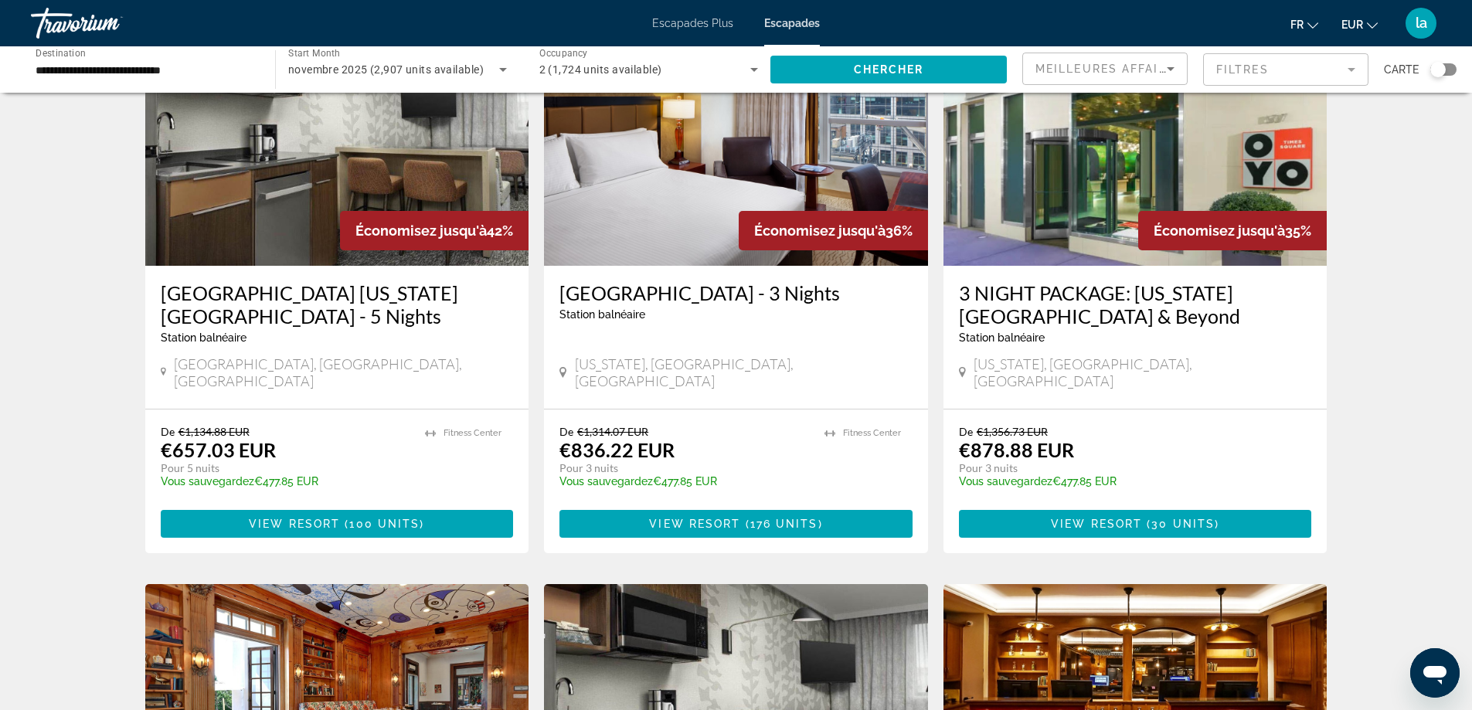
click at [1065, 281] on h3 "3 NIGHT PACKAGE: [US_STATE][GEOGRAPHIC_DATA] & Beyond" at bounding box center [1135, 304] width 353 height 46
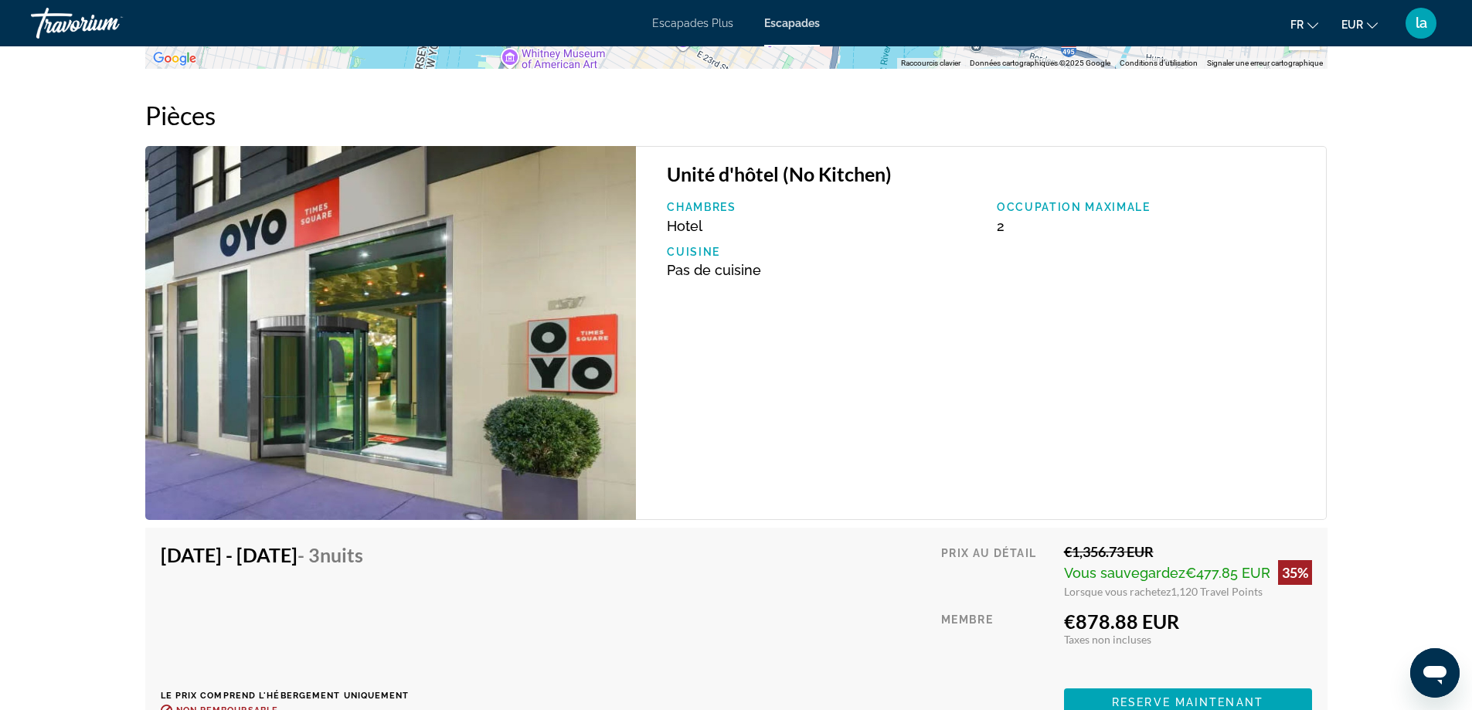
scroll to position [2163, 0]
